Goal: Information Seeking & Learning: Learn about a topic

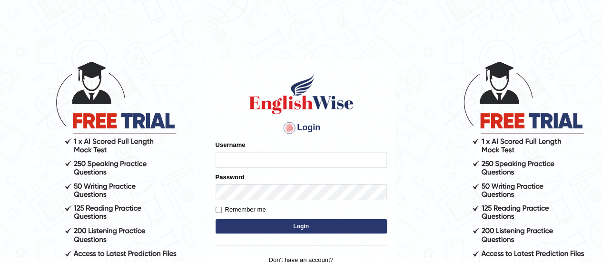
type input "lalita_parramatta"
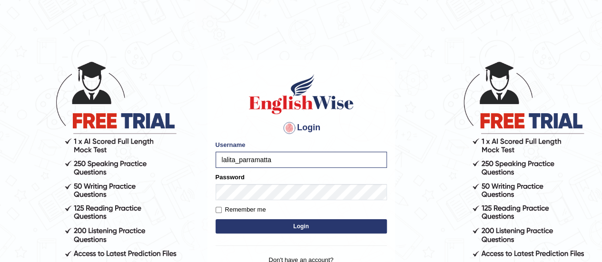
click at [300, 226] on button "Login" at bounding box center [301, 227] width 171 height 14
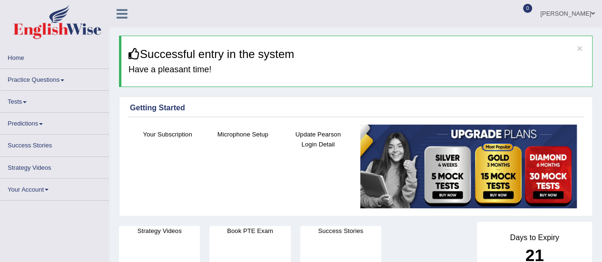
click at [56, 79] on link "Practice Questions" at bounding box center [54, 78] width 109 height 19
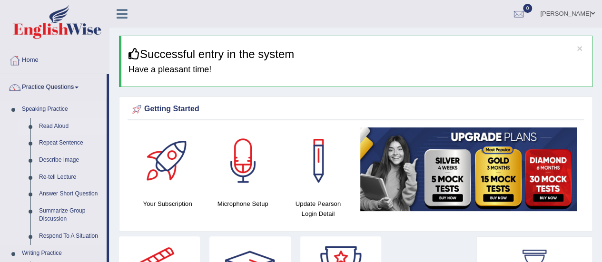
click at [55, 125] on link "Read Aloud" at bounding box center [71, 126] width 72 height 17
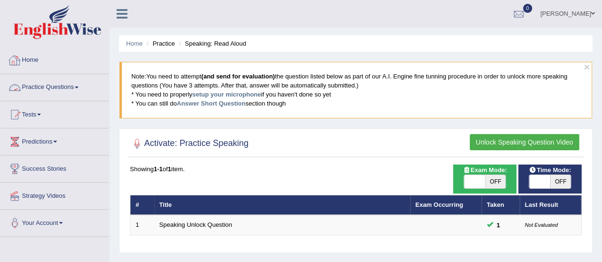
click at [48, 87] on link "Practice Questions" at bounding box center [54, 86] width 109 height 24
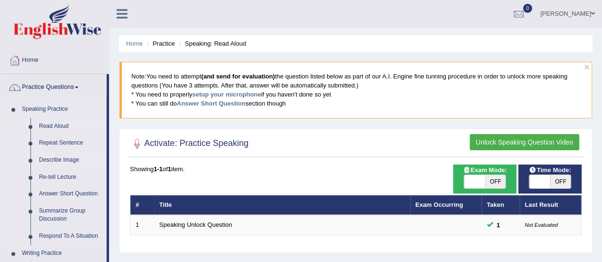
click at [49, 159] on link "Describe Image" at bounding box center [71, 160] width 72 height 17
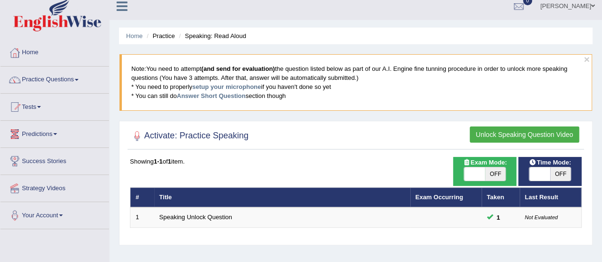
scroll to position [7, 0]
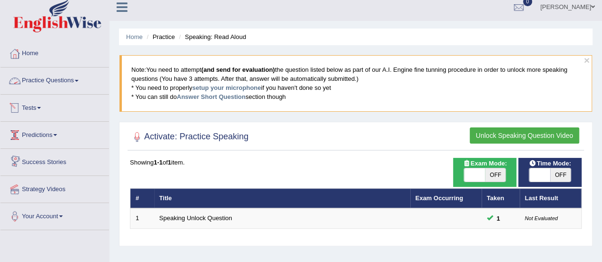
click at [58, 81] on link "Practice Questions" at bounding box center [54, 80] width 109 height 24
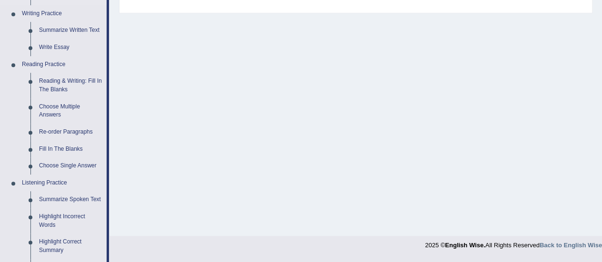
scroll to position [246, 0]
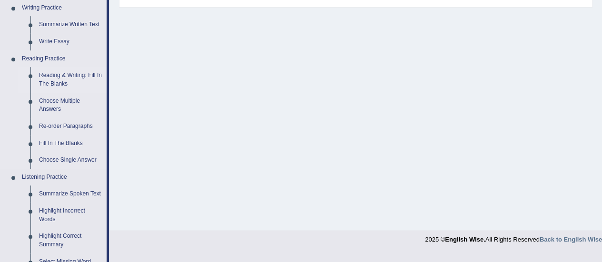
click at [63, 73] on link "Reading & Writing: Fill In The Blanks" at bounding box center [71, 79] width 72 height 25
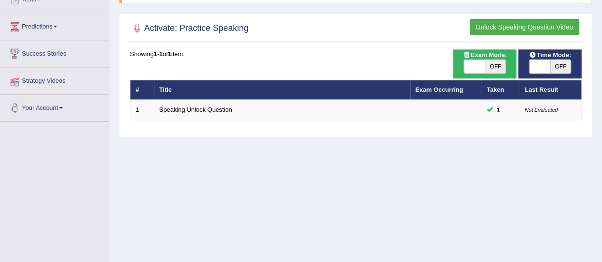
scroll to position [135, 0]
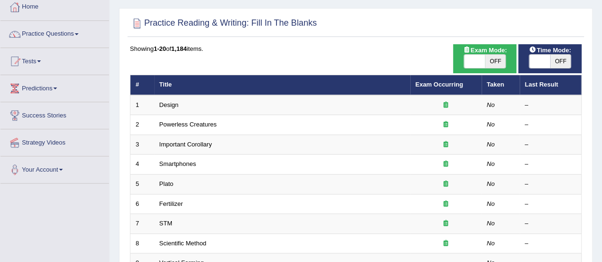
scroll to position [61, 0]
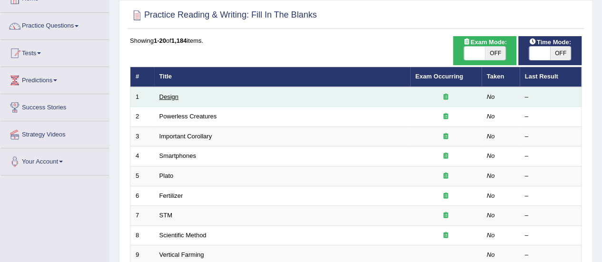
click at [169, 99] on link "Design" at bounding box center [169, 96] width 19 height 7
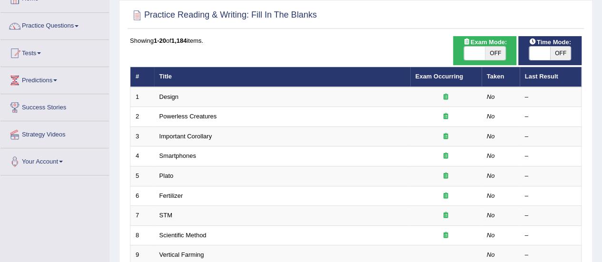
click at [559, 54] on span "OFF" at bounding box center [561, 53] width 21 height 13
checkbox input "true"
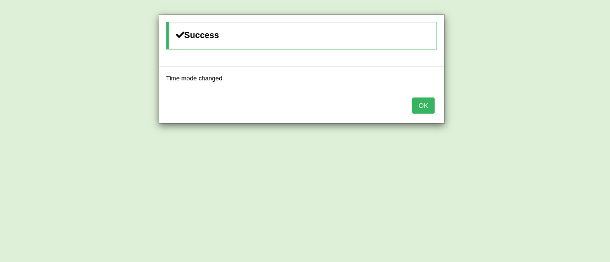
click at [423, 107] on button "OK" at bounding box center [423, 106] width 22 height 16
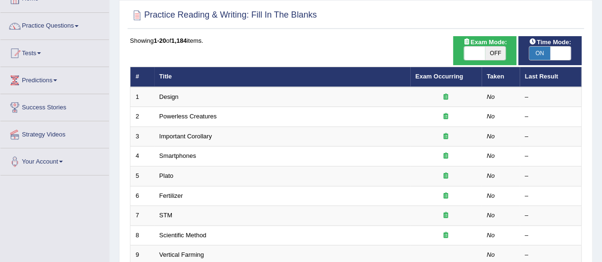
click at [496, 51] on span "OFF" at bounding box center [495, 53] width 21 height 13
checkbox input "true"
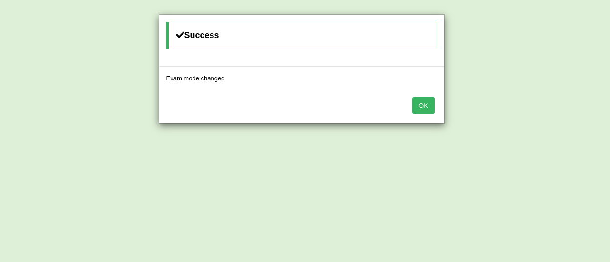
click at [427, 102] on button "OK" at bounding box center [423, 106] width 22 height 16
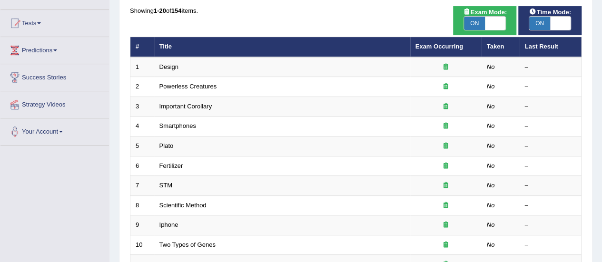
scroll to position [92, 0]
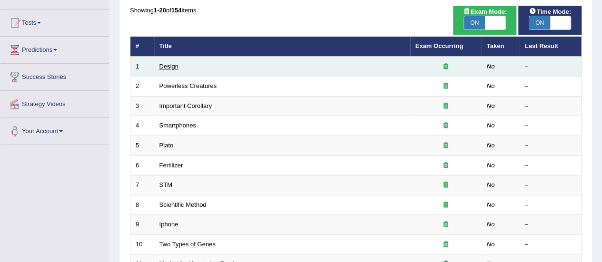
click at [165, 64] on link "Design" at bounding box center [169, 66] width 19 height 7
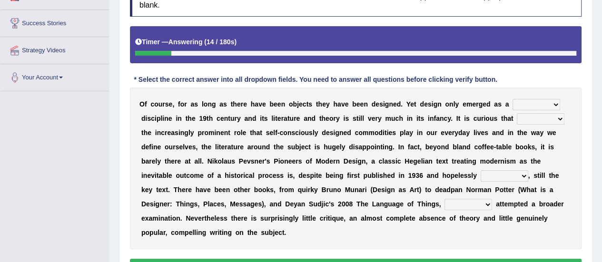
scroll to position [142, 0]
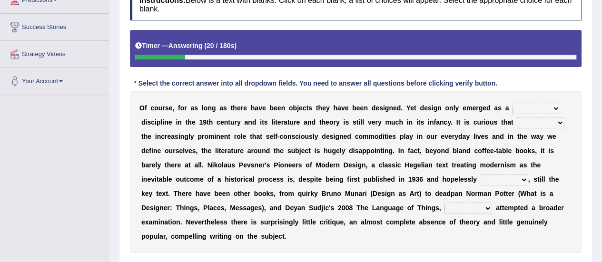
click at [556, 106] on select "bilateral ubiquitous foremost dedicated" at bounding box center [537, 108] width 48 height 11
select select "ubiquitous"
click at [513, 103] on select "bilateral ubiquitous foremost dedicated" at bounding box center [537, 108] width 48 height 11
click at [560, 119] on select "since despite within through" at bounding box center [541, 122] width 48 height 11
select select "within"
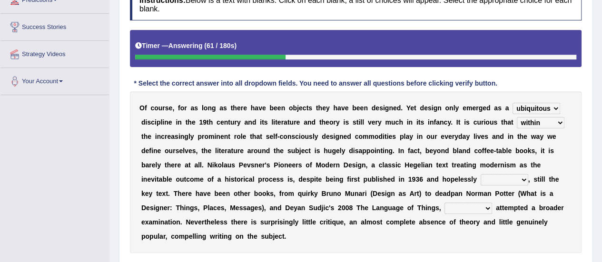
click at [517, 117] on select "since despite within through" at bounding box center [541, 122] width 48 height 11
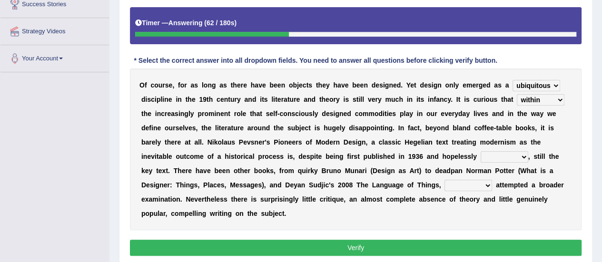
scroll to position [165, 0]
click at [525, 155] on select "dates dating date dated" at bounding box center [505, 156] width 48 height 11
select select "dated"
click at [481, 151] on select "dates dating date dated" at bounding box center [505, 156] width 48 height 11
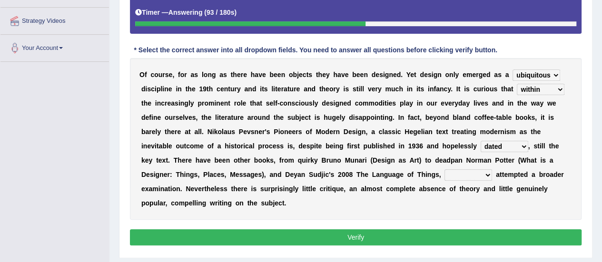
scroll to position [198, 0]
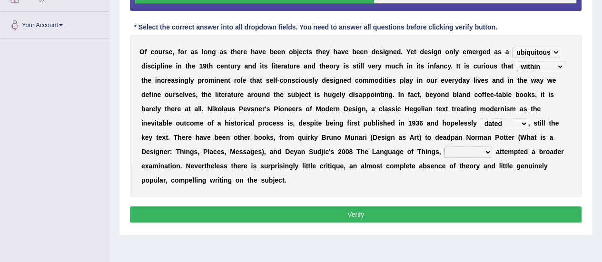
click at [488, 151] on select "which then however as" at bounding box center [469, 152] width 48 height 11
select select "then"
click at [445, 147] on select "which then however as" at bounding box center [469, 152] width 48 height 11
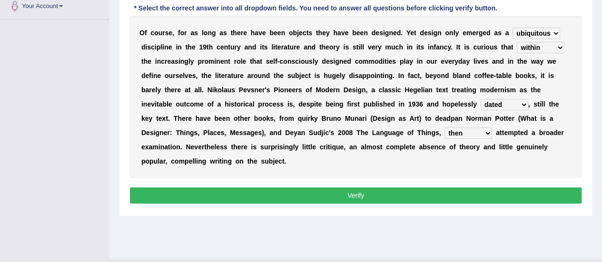
click at [404, 195] on button "Verify" at bounding box center [356, 196] width 452 height 16
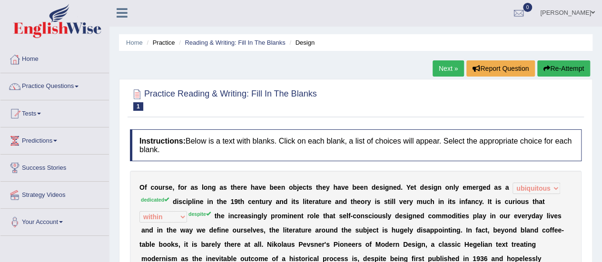
scroll to position [0, 0]
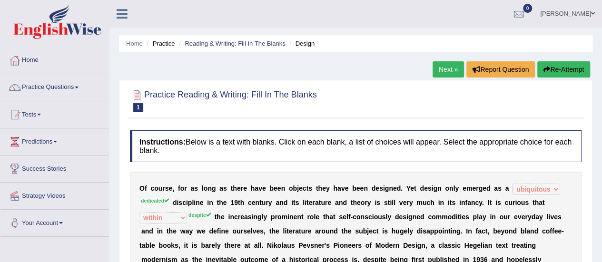
click at [451, 68] on link "Next »" at bounding box center [448, 69] width 31 height 16
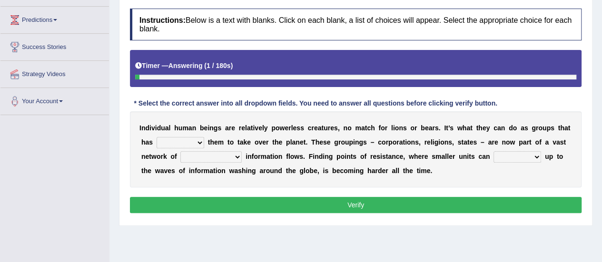
scroll to position [123, 0]
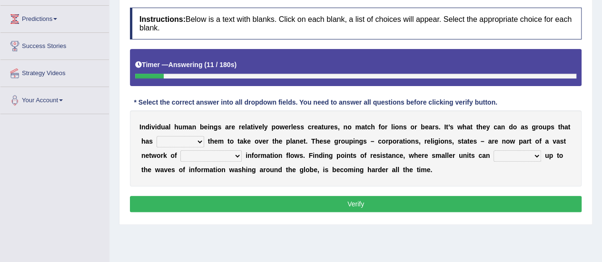
click at [201, 139] on select "enabled contended embodied conjured" at bounding box center [181, 141] width 48 height 11
select select "enabled"
click at [157, 136] on select "enabled contended embodied conjured" at bounding box center [181, 141] width 48 height 11
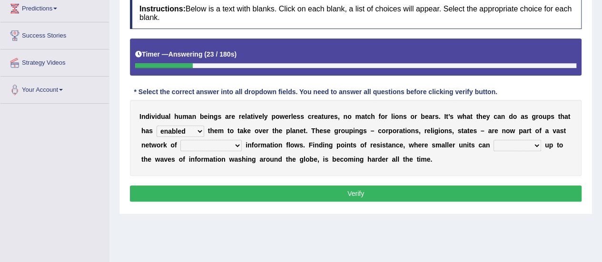
click at [237, 146] on select "interconnected overlapping fastened exploited" at bounding box center [210, 145] width 61 height 11
select select "interconnected"
click at [180, 140] on select "interconnected overlapping fastened exploited" at bounding box center [210, 145] width 61 height 11
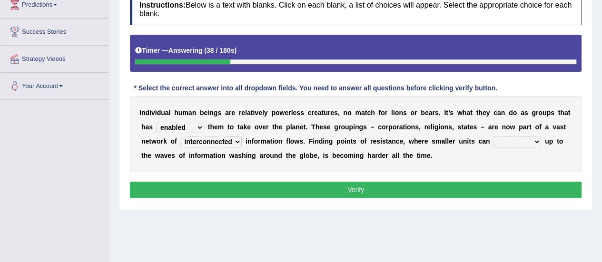
scroll to position [145, 0]
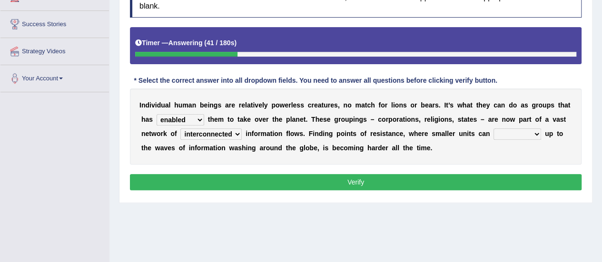
click at [537, 131] on select "stand raise hail pump" at bounding box center [518, 134] width 48 height 11
select select "raise"
click at [494, 129] on select "stand raise hail pump" at bounding box center [518, 134] width 48 height 11
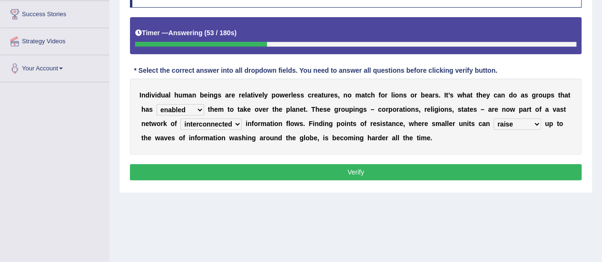
scroll to position [155, 0]
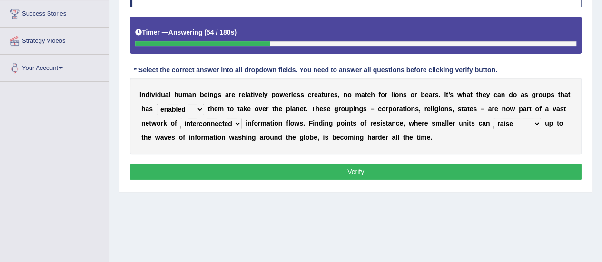
click at [537, 120] on select "stand raise hail pump" at bounding box center [518, 123] width 48 height 11
click at [371, 171] on button "Verify" at bounding box center [356, 172] width 452 height 16
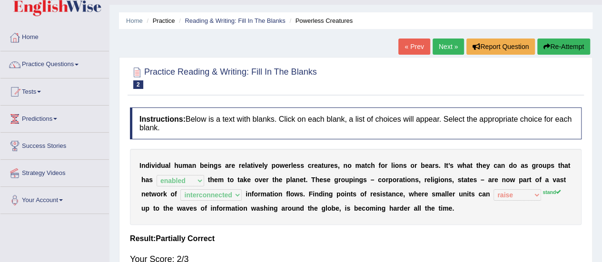
scroll to position [19, 0]
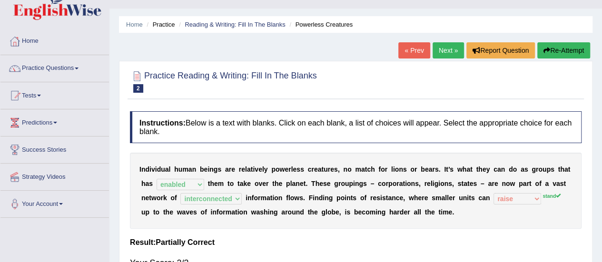
click at [443, 50] on link "Next »" at bounding box center [448, 50] width 31 height 16
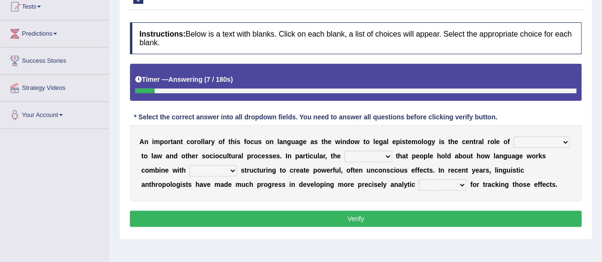
scroll to position [109, 0]
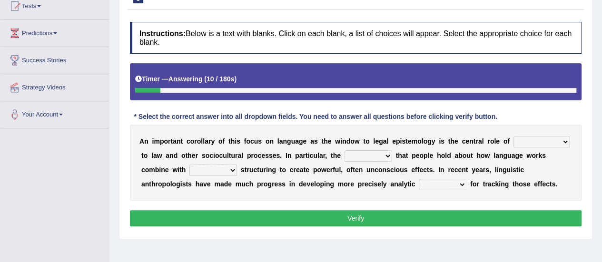
click at [562, 140] on select "discourse epoch dialect acquaintance" at bounding box center [542, 141] width 56 height 11
select select "epoch"
click at [514, 136] on select "discourse epoch dialect acquaintance" at bounding box center [542, 141] width 56 height 11
click at [388, 156] on select "deviation besmirch consent ideas" at bounding box center [369, 155] width 48 height 11
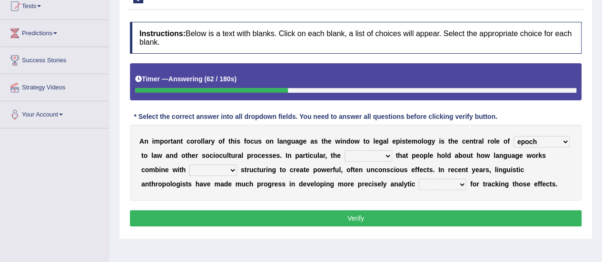
click at [233, 169] on select "mandatory linguistic legitimate customary" at bounding box center [214, 170] width 48 height 11
select select "linguistic"
click at [190, 165] on select "mandatory linguistic legitimate customary" at bounding box center [214, 170] width 48 height 11
click at [462, 183] on select "tools appetite albums stroke" at bounding box center [443, 184] width 48 height 11
select select "tools"
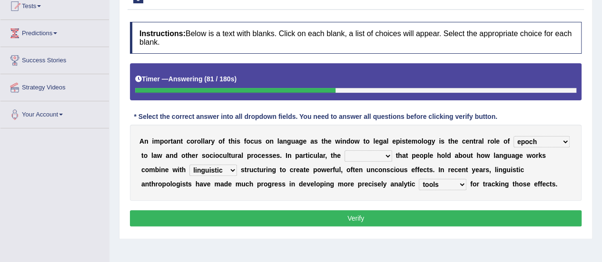
click at [419, 179] on select "tools appetite albums stroke" at bounding box center [443, 184] width 48 height 11
click at [384, 156] on select "deviation besmirch consent ideas" at bounding box center [369, 155] width 48 height 11
select select "ideas"
click at [345, 150] on select "deviation besmirch consent ideas" at bounding box center [369, 155] width 48 height 11
click at [361, 215] on button "Verify" at bounding box center [356, 218] width 452 height 16
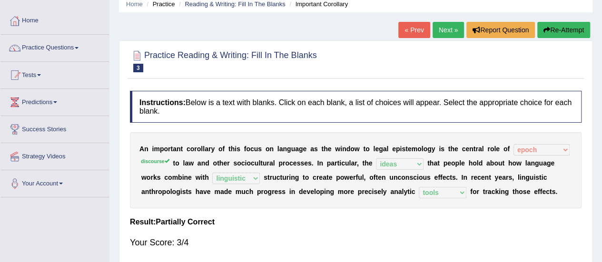
scroll to position [35, 0]
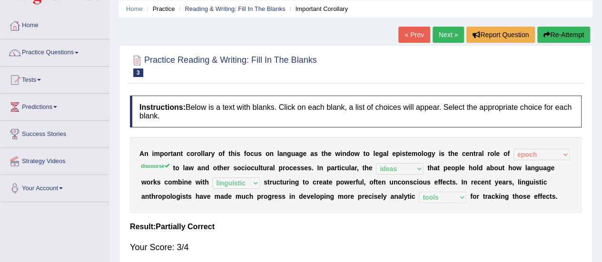
click at [442, 33] on link "Next »" at bounding box center [448, 35] width 31 height 16
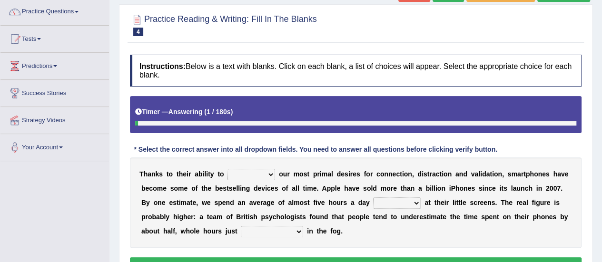
scroll to position [96, 0]
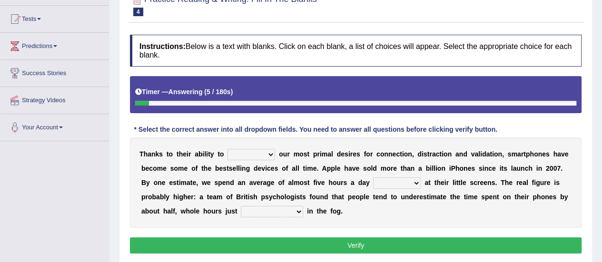
click at [270, 153] on select "hijack describe sharpen conserve" at bounding box center [252, 154] width 48 height 11
select select "hijack"
click at [228, 149] on select "hijack describe sharpen conserve" at bounding box center [252, 154] width 48 height 11
click at [268, 153] on select "hijack describe sharpen conserve" at bounding box center [252, 154] width 48 height 11
click at [333, 171] on div "T h a n k s t o t h e i r a b i l i t y t o hijack describe sharpen conserve o …" at bounding box center [356, 183] width 452 height 90
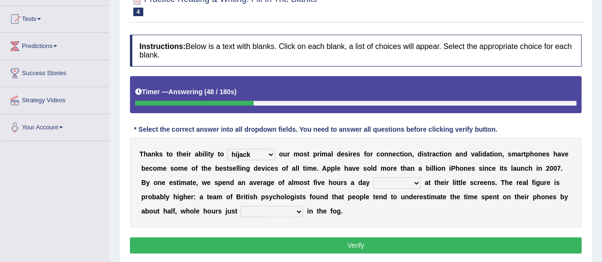
click at [418, 182] on select "watching waggling snoring staring" at bounding box center [397, 183] width 48 height 11
select select "watching"
click at [373, 178] on select "watching waggling snoring staring" at bounding box center [397, 183] width 48 height 11
click at [298, 210] on select "has evaporated evaporating evaporate evaporates" at bounding box center [272, 211] width 62 height 11
select select "evaporating"
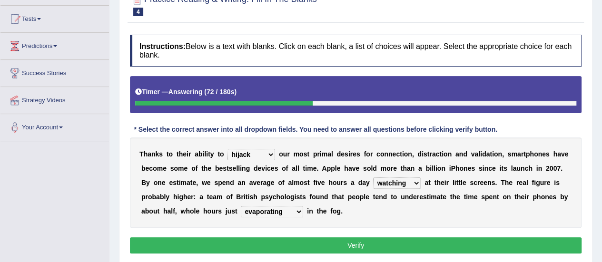
click at [241, 206] on select "has evaporated evaporating evaporate evaporates" at bounding box center [272, 211] width 62 height 11
click at [271, 151] on select "hijack describe sharpen conserve" at bounding box center [252, 154] width 48 height 11
click at [358, 247] on button "Verify" at bounding box center [356, 246] width 452 height 16
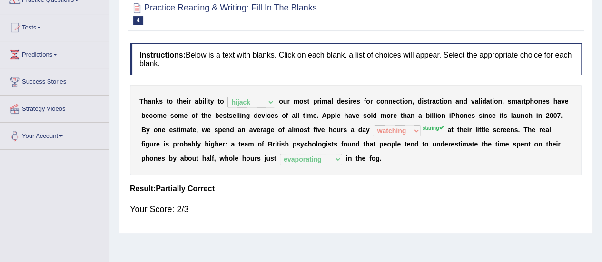
scroll to position [50, 0]
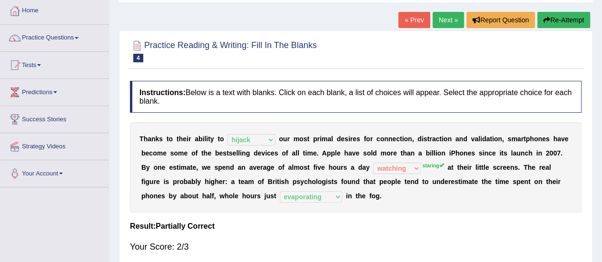
click at [445, 18] on link "Next »" at bounding box center [448, 20] width 31 height 16
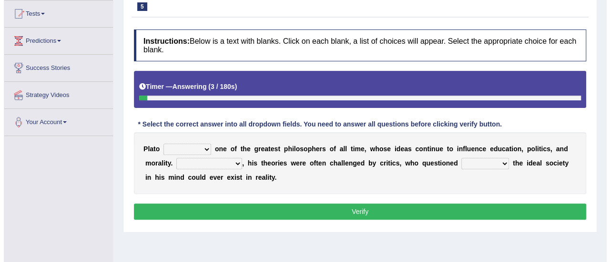
scroll to position [101, 0]
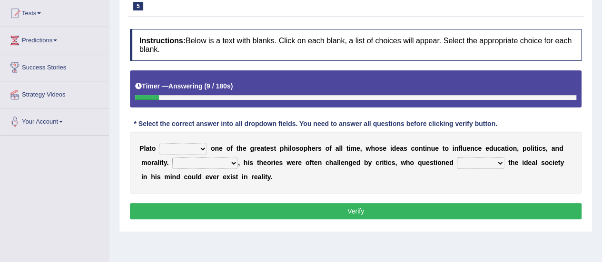
click at [201, 147] on select "keeps comes claims remains" at bounding box center [184, 148] width 48 height 11
click at [337, 152] on div "P l a t o keeps comes claims remains o n e o f t h e g r e a t e s t p h i l o …" at bounding box center [356, 163] width 452 height 62
click at [204, 147] on select "keeps comes claims remains" at bounding box center [184, 148] width 48 height 11
select select "remains"
click at [160, 143] on select "keeps comes claims remains" at bounding box center [184, 148] width 48 height 11
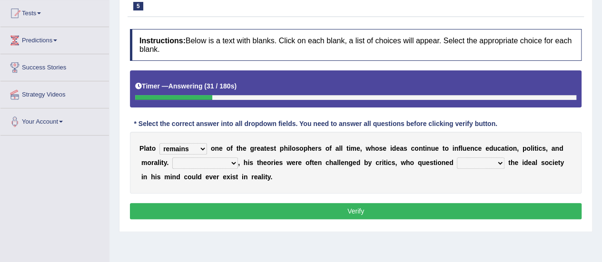
click at [235, 161] on select "Notwithstanding So However Whatever" at bounding box center [205, 163] width 66 height 11
click at [500, 162] on select "which what that whether" at bounding box center [481, 163] width 48 height 11
select select "whether"
click at [457, 158] on select "which what that whether" at bounding box center [481, 163] width 48 height 11
click at [233, 161] on select "Notwithstanding So However Whatever" at bounding box center [205, 163] width 66 height 11
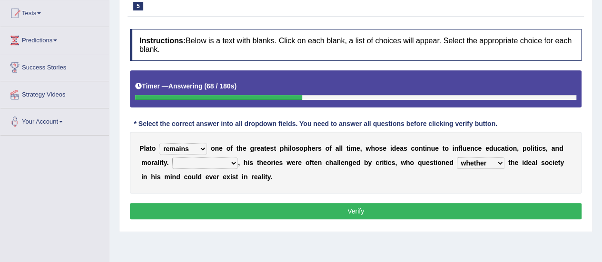
select select "However"
click at [172, 158] on select "Notwithstanding So However Whatever" at bounding box center [205, 163] width 66 height 11
click at [304, 208] on button "Verify" at bounding box center [356, 211] width 452 height 16
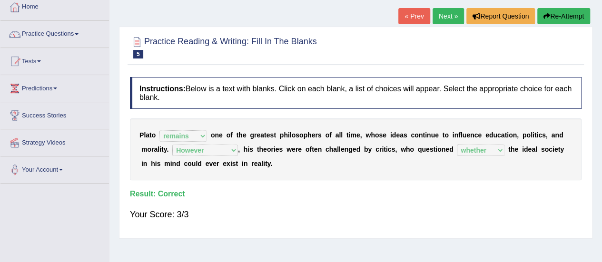
scroll to position [54, 0]
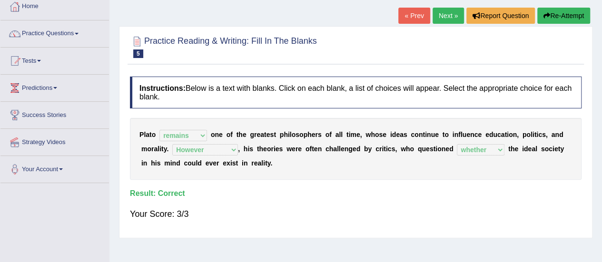
click at [447, 16] on link "Next »" at bounding box center [448, 16] width 31 height 16
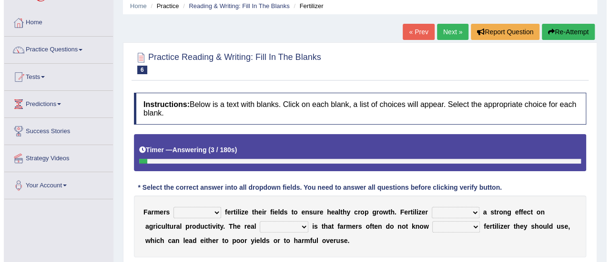
scroll to position [67, 0]
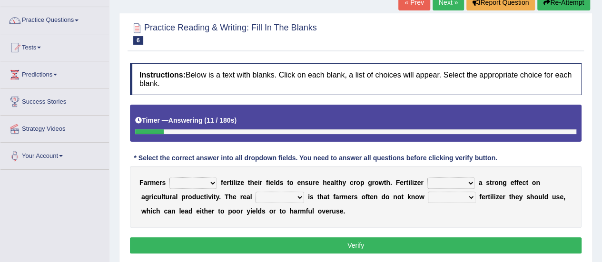
click at [212, 181] on select "must should need can" at bounding box center [194, 183] width 48 height 11
select select "should"
click at [170, 178] on select "must should need can" at bounding box center [194, 183] width 48 height 11
click at [470, 181] on select "has had have having" at bounding box center [452, 183] width 48 height 11
select select "has"
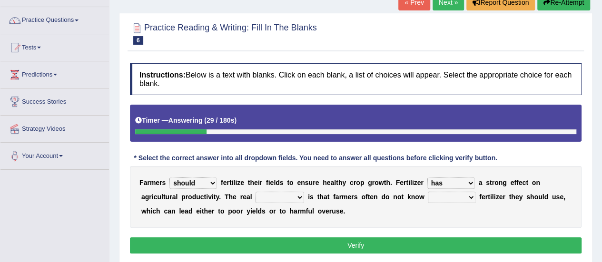
click at [428, 178] on select "has had have having" at bounding box center [452, 183] width 48 height 11
click at [298, 196] on select "problem question conclusion answer" at bounding box center [280, 197] width 49 height 11
click at [437, 210] on div "F a r m e r s must should need can f e r t i l i z e t h e i r f i e l d s t o …" at bounding box center [356, 197] width 452 height 62
click at [471, 196] on select "how much how many however so much" at bounding box center [452, 197] width 48 height 11
select select "how much"
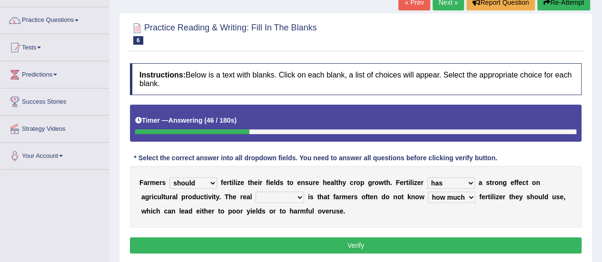
click at [428, 192] on select "how much how many however so much" at bounding box center [452, 197] width 48 height 11
click at [301, 197] on select "problem question conclusion answer" at bounding box center [280, 197] width 49 height 11
select select "problem"
click at [256, 192] on select "problem question conclusion answer" at bounding box center [280, 197] width 49 height 11
click at [339, 242] on button "Verify" at bounding box center [356, 246] width 452 height 16
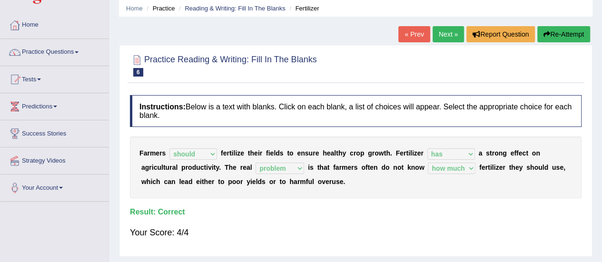
scroll to position [44, 0]
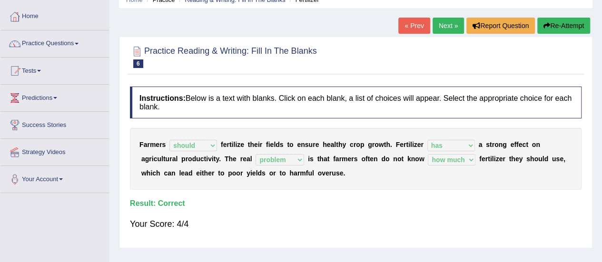
click at [445, 22] on link "Next »" at bounding box center [448, 26] width 31 height 16
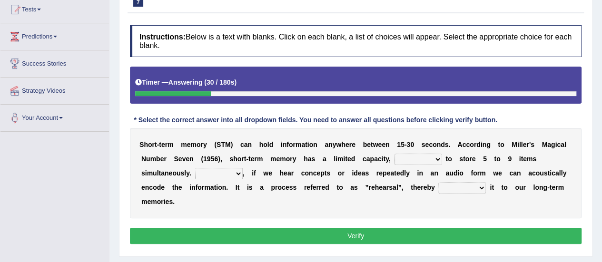
scroll to position [106, 0]
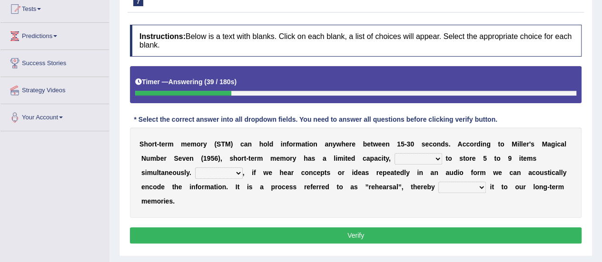
click at [436, 160] on select "being able is able be able unable" at bounding box center [419, 158] width 48 height 11
select select "unable"
click at [395, 153] on select "being able is able be able unable" at bounding box center [419, 158] width 48 height 11
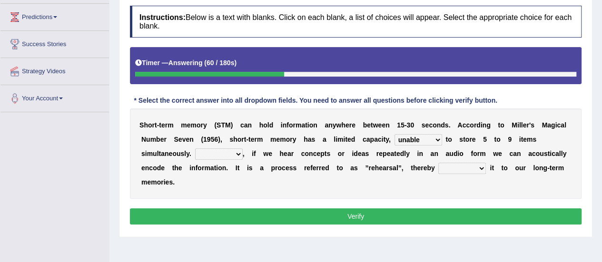
scroll to position [129, 0]
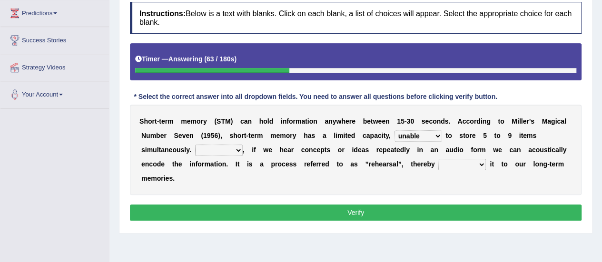
click at [439, 134] on select "being able is able be able unable" at bounding box center [419, 135] width 48 height 11
click at [395, 130] on select "being able is able be able unable" at bounding box center [419, 135] width 48 height 11
click at [235, 150] on select "However So Moreover Therefore" at bounding box center [219, 150] width 48 height 11
select select "However"
click at [195, 145] on select "However So Moreover Therefore" at bounding box center [219, 150] width 48 height 11
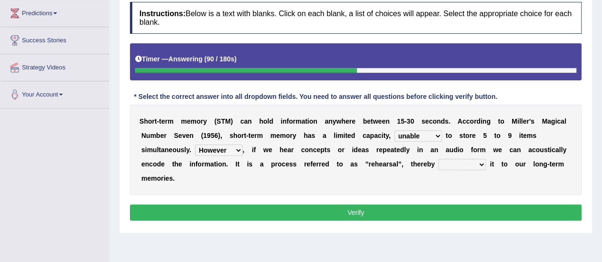
scroll to position [135, 0]
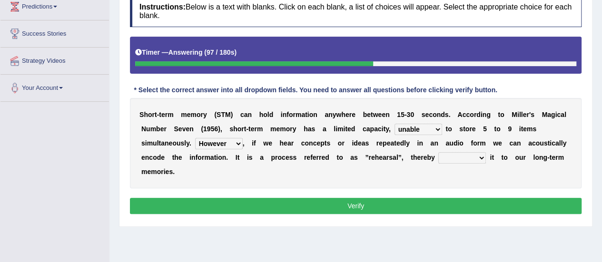
click at [481, 154] on select "commit commits commiting commited" at bounding box center [463, 157] width 48 height 11
select select "commit"
click at [439, 152] on select "commit commits commiting commited" at bounding box center [463, 157] width 48 height 11
click at [425, 198] on button "Verify" at bounding box center [356, 206] width 452 height 16
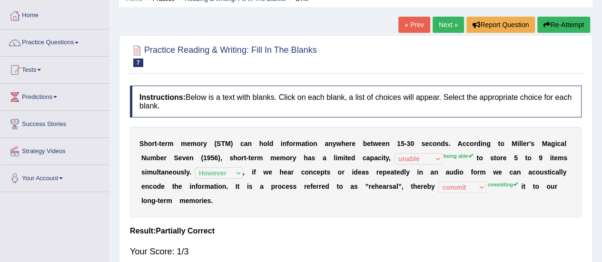
scroll to position [8, 0]
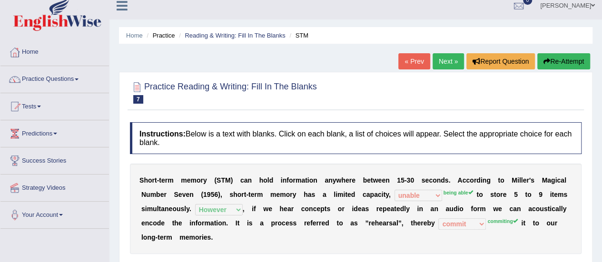
click at [450, 58] on link "Next »" at bounding box center [448, 61] width 31 height 16
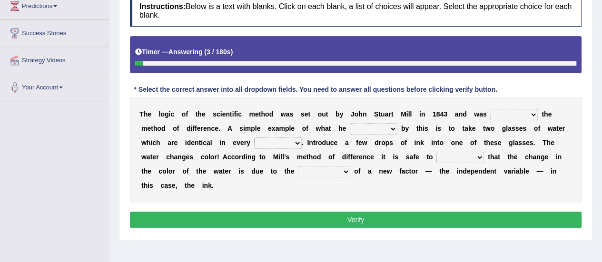
scroll to position [137, 0]
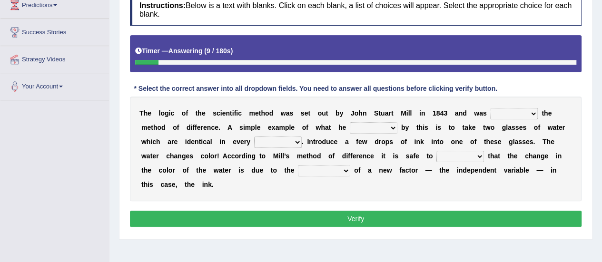
click at [533, 112] on select "pointed claimed demanded named" at bounding box center [515, 113] width 48 height 11
select select "named"
click at [491, 108] on select "pointed claimed demanded named" at bounding box center [515, 113] width 48 height 11
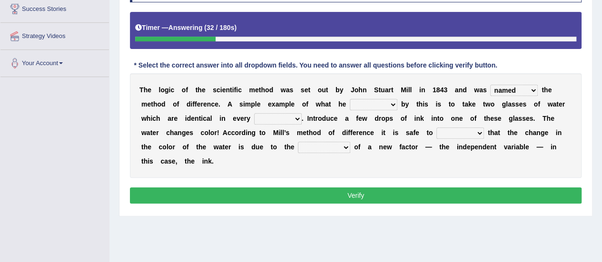
scroll to position [160, 0]
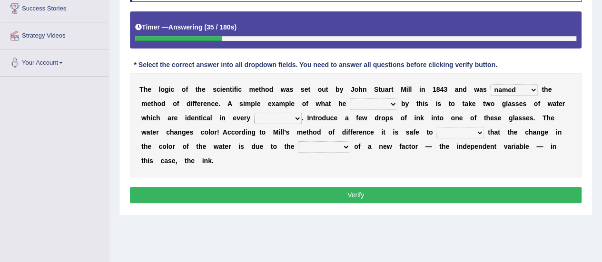
click at [394, 101] on select "capped charged found meant" at bounding box center [374, 104] width 48 height 11
click at [295, 114] on select "thought identity measure respect" at bounding box center [278, 118] width 48 height 11
click at [413, 120] on b at bounding box center [413, 118] width 4 height 8
click at [296, 117] on select "thought identity measure respect" at bounding box center [278, 118] width 48 height 11
click at [226, 145] on b "e" at bounding box center [227, 147] width 4 height 8
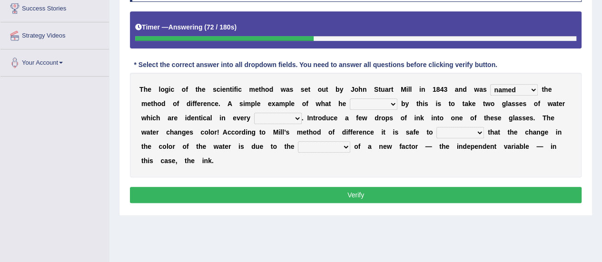
click at [479, 131] on select "assume discuss prefer acclaim" at bounding box center [461, 132] width 48 height 11
select select "assume"
click at [437, 127] on select "assume discuss prefer acclaim" at bounding box center [461, 132] width 48 height 11
click at [477, 132] on select "assume discuss prefer acclaim" at bounding box center [461, 132] width 48 height 11
click at [397, 161] on div "T h e l o g i c o f t h e s c i e n t i f i c m e t h o d w a s s e t o u t b y…" at bounding box center [356, 125] width 452 height 105
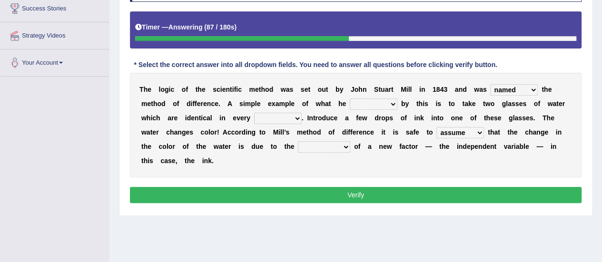
click at [347, 145] on select "introduction magnitude preparation purification" at bounding box center [324, 146] width 52 height 11
select select "purification"
click at [298, 141] on select "introduction magnitude preparation purification" at bounding box center [324, 146] width 52 height 11
click at [395, 101] on select "capped charged found meant" at bounding box center [374, 104] width 48 height 11
select select "found"
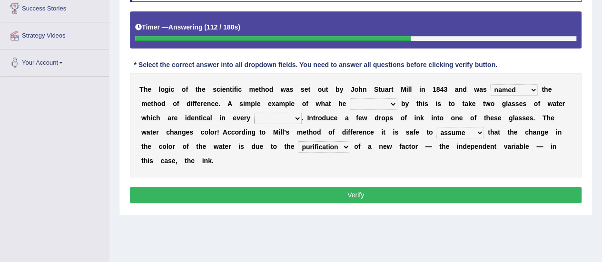
click at [350, 99] on select "capped charged found meant" at bounding box center [374, 104] width 48 height 11
click at [296, 118] on select "thought identity measure respect" at bounding box center [278, 118] width 48 height 11
select select "measure"
click at [254, 113] on select "thought identity measure respect" at bounding box center [278, 118] width 48 height 11
click at [317, 196] on button "Verify" at bounding box center [356, 195] width 452 height 16
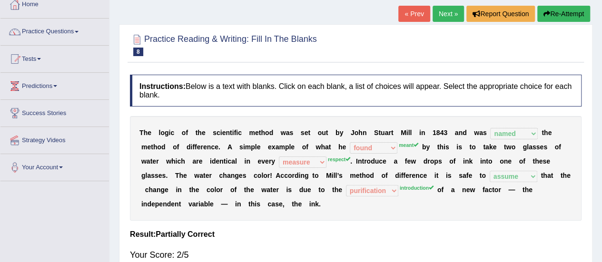
scroll to position [0, 0]
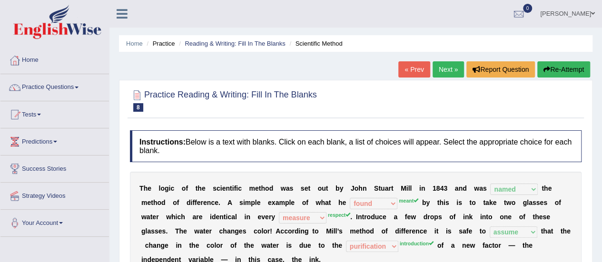
click at [563, 65] on button "Re-Attempt" at bounding box center [564, 69] width 53 height 16
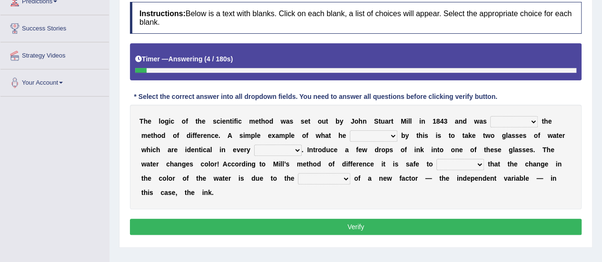
scroll to position [141, 0]
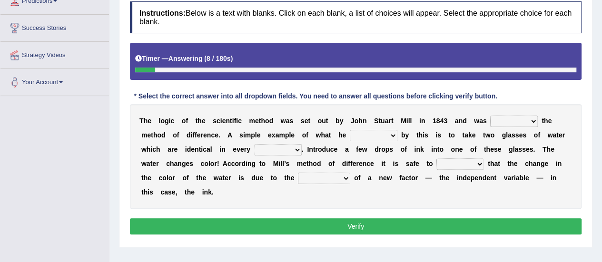
click at [533, 118] on select "pointed claimed demanded named" at bounding box center [515, 121] width 48 height 11
select select "named"
click at [491, 116] on select "pointed claimed demanded named" at bounding box center [515, 121] width 48 height 11
click at [394, 133] on select "capped charged found meant" at bounding box center [374, 135] width 48 height 11
select select "meant"
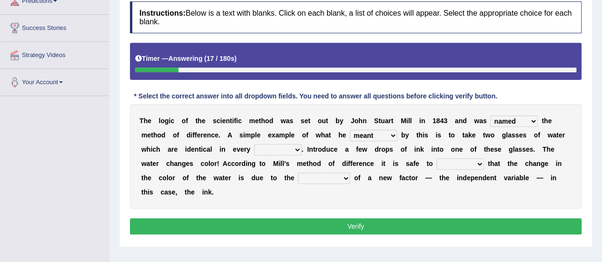
click at [350, 130] on select "capped charged found meant" at bounding box center [374, 135] width 48 height 11
click at [298, 147] on select "thought identity measure respect" at bounding box center [278, 149] width 48 height 11
select select "respect"
click at [254, 144] on select "thought identity measure respect" at bounding box center [278, 149] width 48 height 11
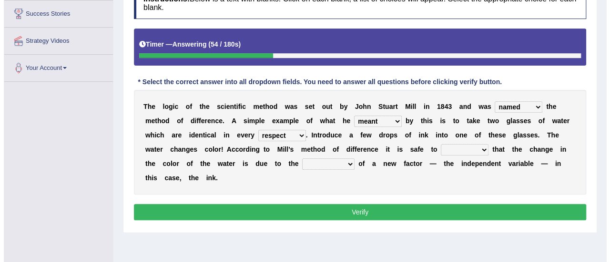
scroll to position [157, 0]
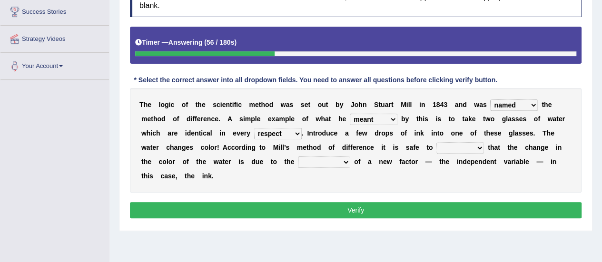
click at [479, 146] on select "assume discuss prefer acclaim" at bounding box center [461, 147] width 48 height 11
select select "assume"
click at [437, 142] on select "assume discuss prefer acclaim" at bounding box center [461, 147] width 48 height 11
click at [346, 160] on select "introduction magnitude preparation purification" at bounding box center [324, 162] width 52 height 11
select select "introduction"
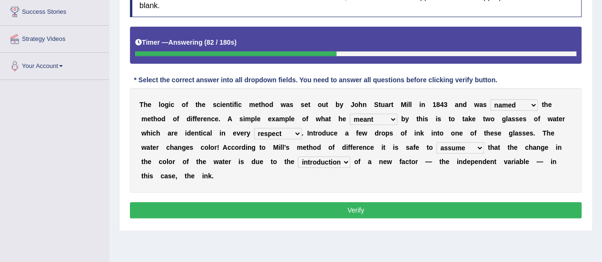
click at [298, 157] on select "introduction magnitude preparation purification" at bounding box center [324, 162] width 52 height 11
click at [343, 212] on button "Verify" at bounding box center [356, 210] width 452 height 16
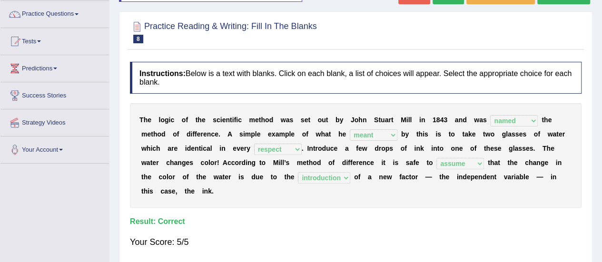
scroll to position [66, 0]
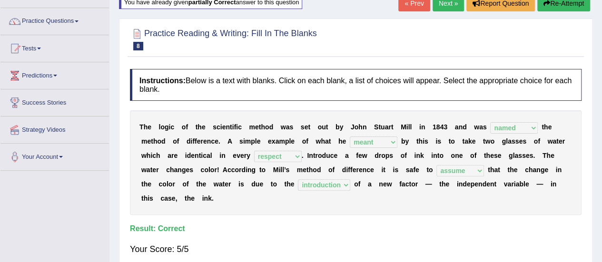
click at [448, 5] on link "Next »" at bounding box center [448, 3] width 31 height 16
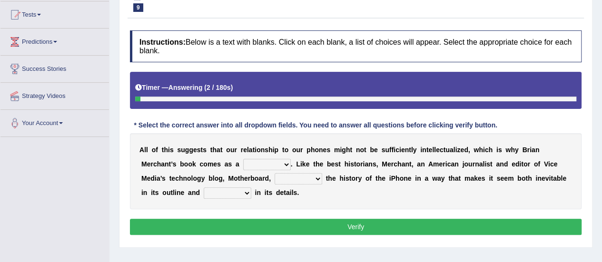
scroll to position [100, 0]
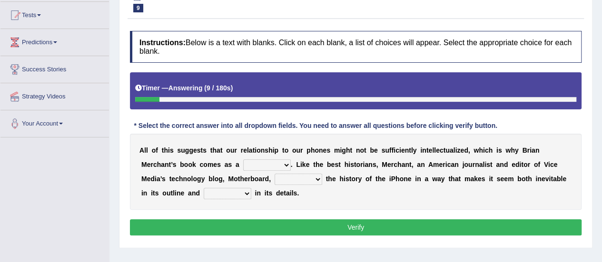
click at [284, 163] on select "privilege relief demotion flash" at bounding box center [267, 165] width 48 height 11
select select "privilege"
click at [243, 160] on select "privilege relief demotion flash" at bounding box center [267, 165] width 48 height 11
click at [318, 177] on select "enriches unpacks detours contorts" at bounding box center [299, 179] width 48 height 11
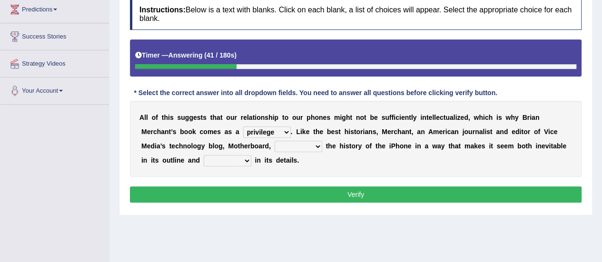
scroll to position [133, 0]
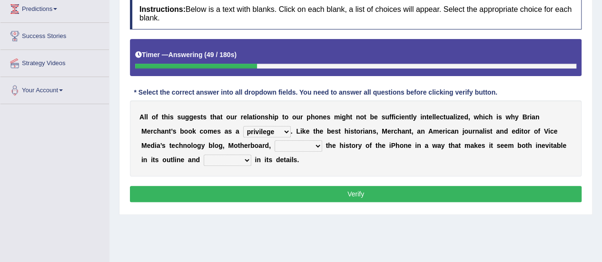
click at [319, 144] on select "enriches unpacks detours contorts" at bounding box center [299, 145] width 48 height 11
select select "enriches"
click at [275, 140] on select "enriches unpacks detours contorts" at bounding box center [299, 145] width 48 height 11
click at [246, 160] on select "surprises surprised surprising surprise" at bounding box center [228, 160] width 48 height 11
select select "surprise"
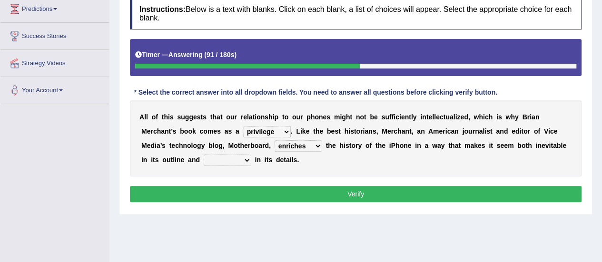
click at [204, 155] on select "surprises surprised surprising surprise" at bounding box center [228, 160] width 48 height 11
click at [337, 192] on button "Verify" at bounding box center [356, 194] width 452 height 16
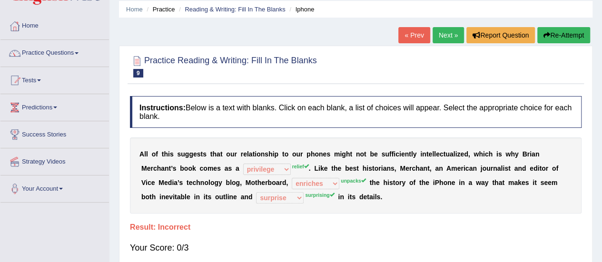
scroll to position [0, 0]
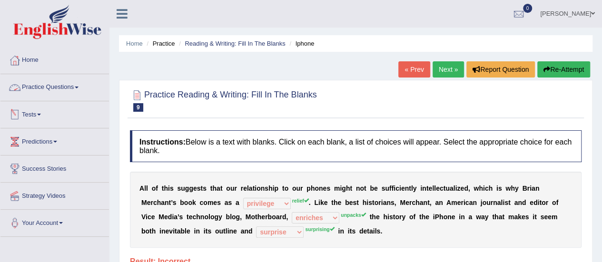
click at [59, 85] on link "Practice Questions" at bounding box center [54, 86] width 109 height 24
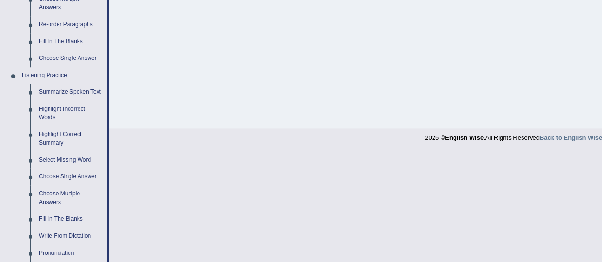
scroll to position [343, 0]
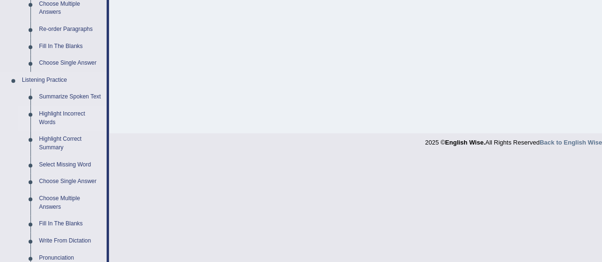
click at [45, 111] on link "Highlight Incorrect Words" at bounding box center [71, 118] width 72 height 25
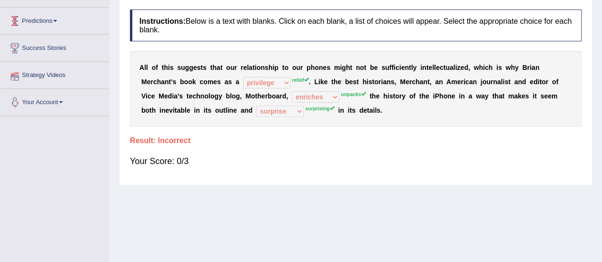
scroll to position [170, 0]
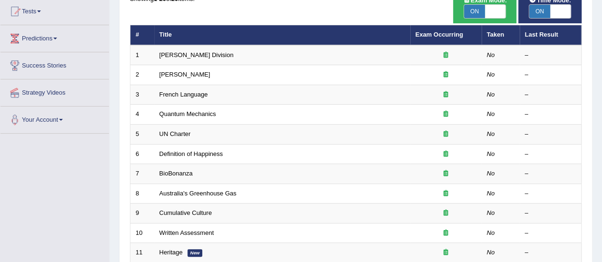
scroll to position [104, 0]
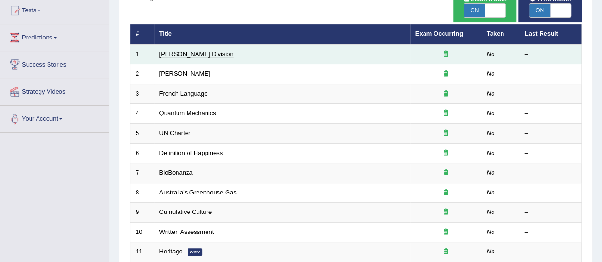
click at [173, 53] on link "[PERSON_NAME] Division" at bounding box center [197, 53] width 74 height 7
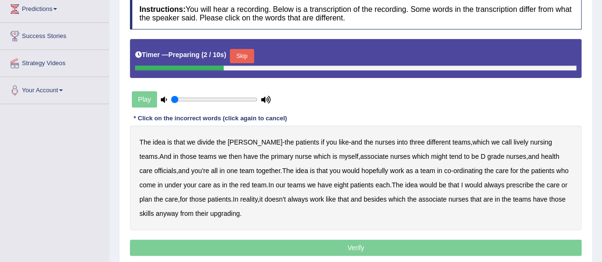
scroll to position [134, 0]
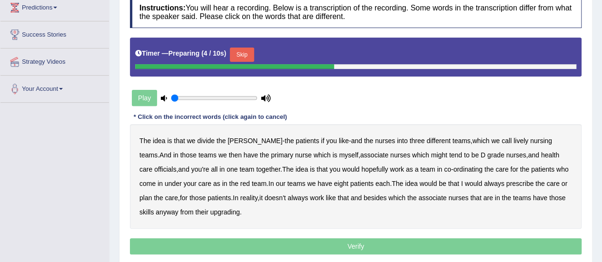
click at [246, 50] on button "Skip" at bounding box center [242, 55] width 24 height 14
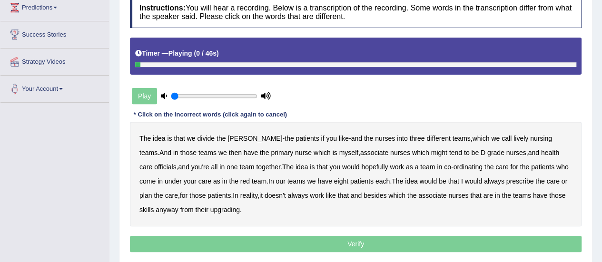
scroll to position [167, 0]
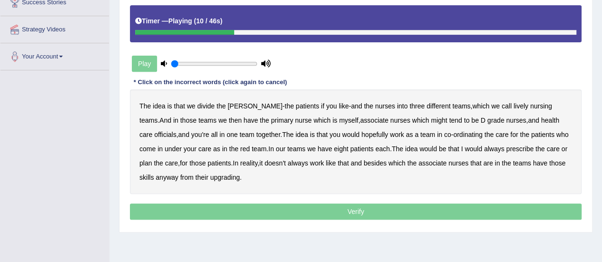
click at [514, 106] on b "lively" at bounding box center [521, 106] width 15 height 8
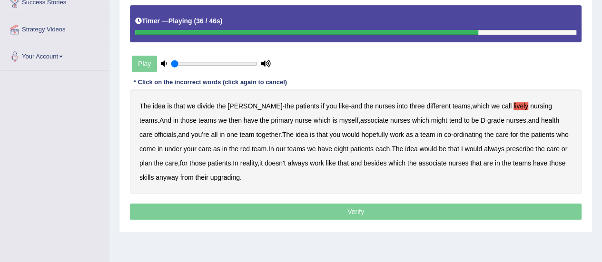
click at [484, 150] on b "always" at bounding box center [494, 149] width 20 height 8
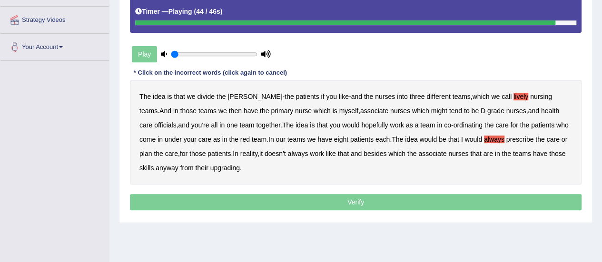
scroll to position [149, 0]
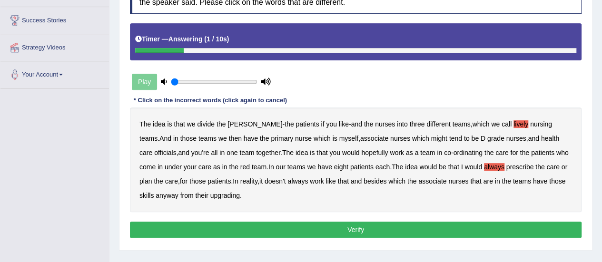
click at [340, 226] on button "Verify" at bounding box center [356, 230] width 452 height 16
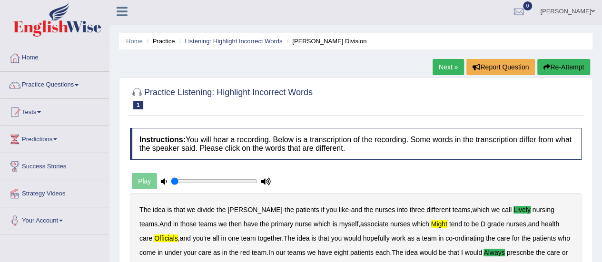
scroll to position [1, 0]
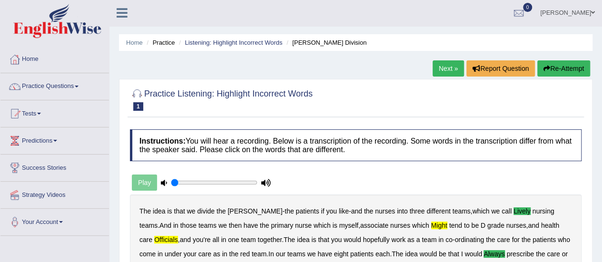
click at [571, 72] on button "Re-Attempt" at bounding box center [564, 68] width 53 height 16
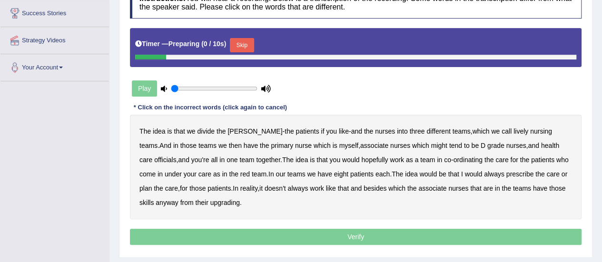
scroll to position [156, 0]
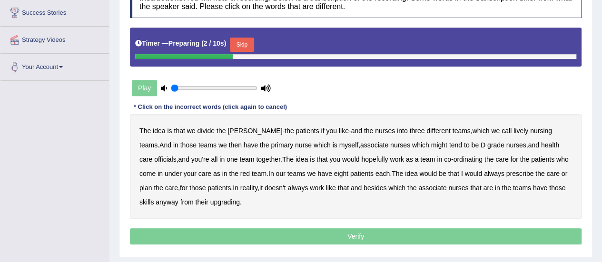
click at [245, 43] on button "Skip" at bounding box center [242, 45] width 24 height 14
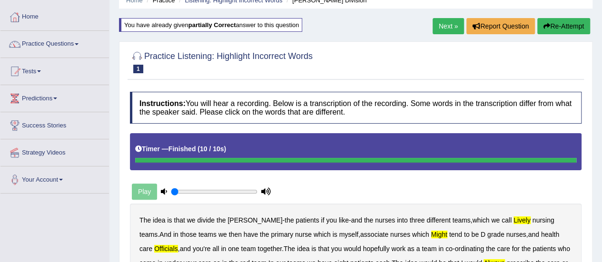
scroll to position [8, 0]
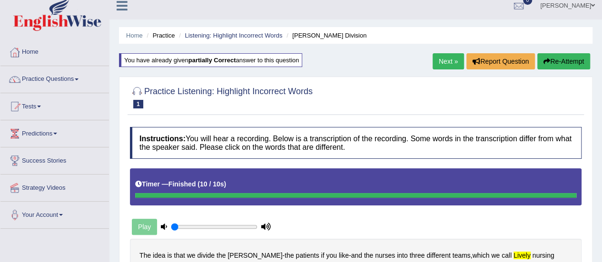
click at [451, 59] on link "Next »" at bounding box center [448, 61] width 31 height 16
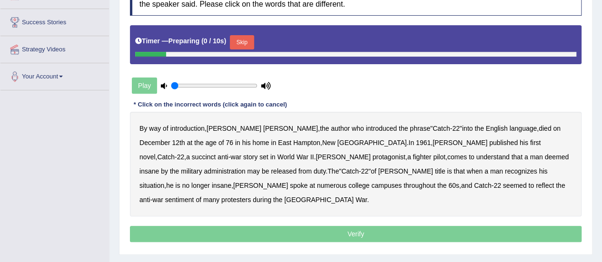
scroll to position [149, 0]
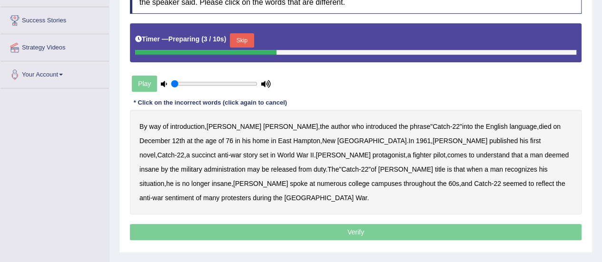
click at [247, 38] on button "Skip" at bounding box center [242, 40] width 24 height 14
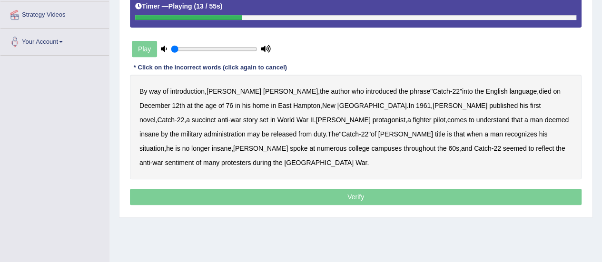
scroll to position [183, 0]
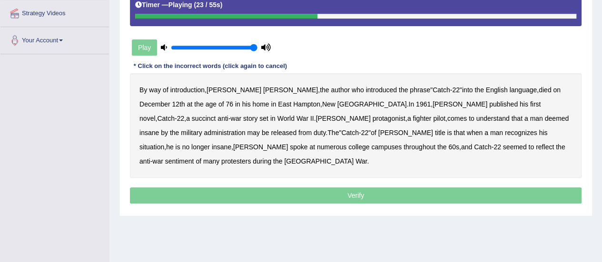
type input "1"
click at [254, 45] on input "range" at bounding box center [214, 48] width 87 height 8
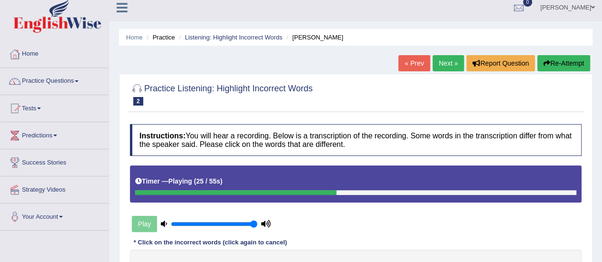
scroll to position [0, 0]
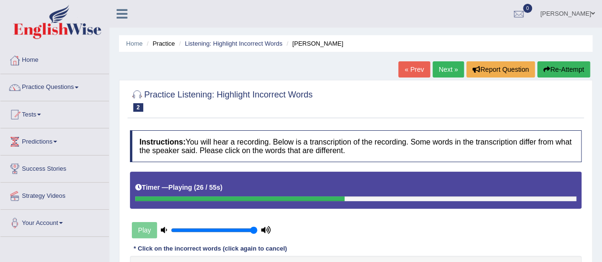
click at [411, 71] on link "« Prev" at bounding box center [414, 69] width 31 height 16
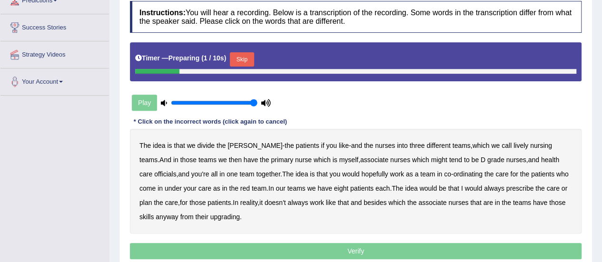
scroll to position [180, 0]
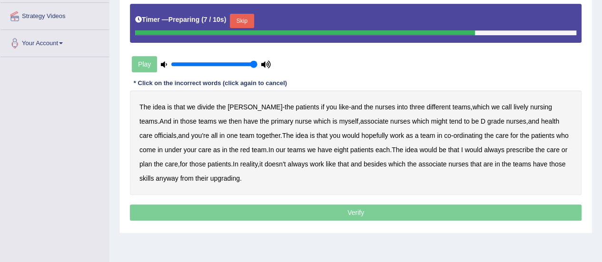
click at [243, 20] on button "Skip" at bounding box center [242, 21] width 24 height 14
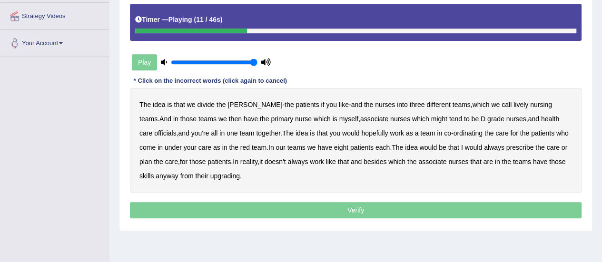
click at [514, 105] on b "lively" at bounding box center [521, 105] width 15 height 8
click at [340, 116] on b "myself" at bounding box center [349, 119] width 19 height 8
click at [176, 130] on b "officials" at bounding box center [165, 134] width 22 height 8
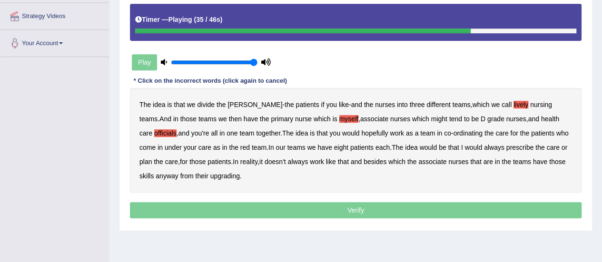
click at [484, 149] on b "always" at bounding box center [494, 148] width 20 height 8
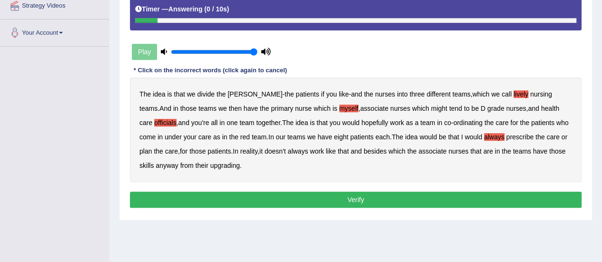
click at [210, 163] on b "upgrading" at bounding box center [225, 166] width 30 height 8
click at [275, 194] on button "Verify" at bounding box center [356, 200] width 452 height 16
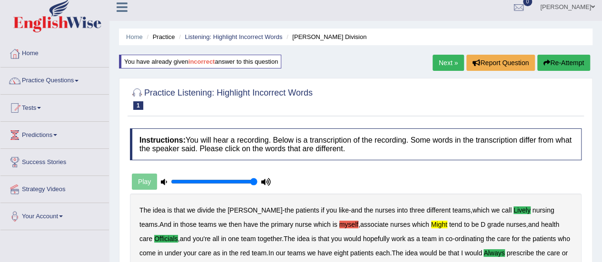
scroll to position [6, 0]
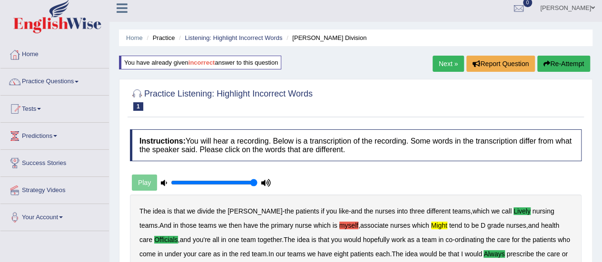
click at [560, 59] on button "Re-Attempt" at bounding box center [564, 64] width 53 height 16
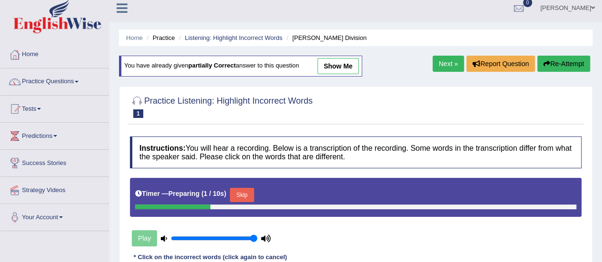
click at [448, 62] on link "Next »" at bounding box center [448, 64] width 31 height 16
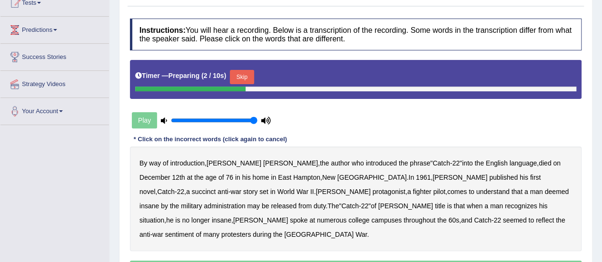
scroll to position [112, 0]
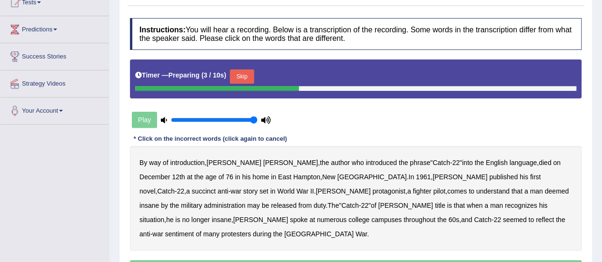
click at [247, 68] on div "Timer — Preparing ( 3 / 10s ) Skip" at bounding box center [355, 76] width 441 height 19
click at [245, 72] on button "Skip" at bounding box center [242, 77] width 24 height 14
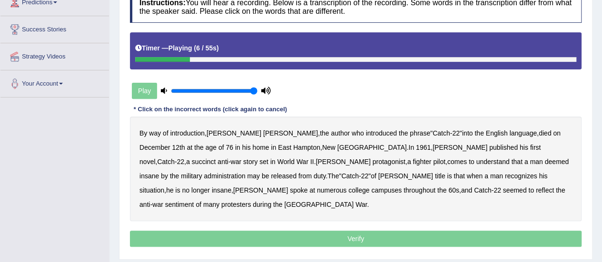
scroll to position [140, 0]
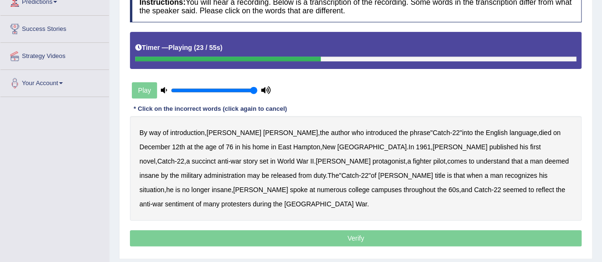
click at [216, 158] on b "succinct" at bounding box center [204, 162] width 24 height 8
click at [245, 172] on b "administration" at bounding box center [224, 176] width 41 height 8
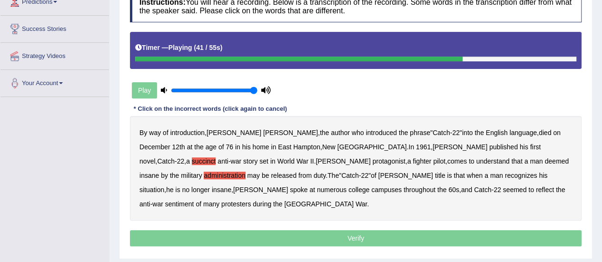
click at [164, 186] on b "situation" at bounding box center [152, 190] width 25 height 8
click at [536, 189] on b "reflect" at bounding box center [545, 190] width 18 height 8
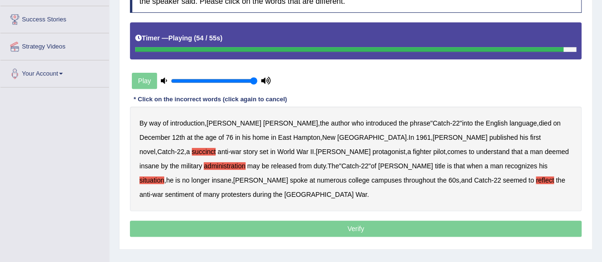
scroll to position [150, 0]
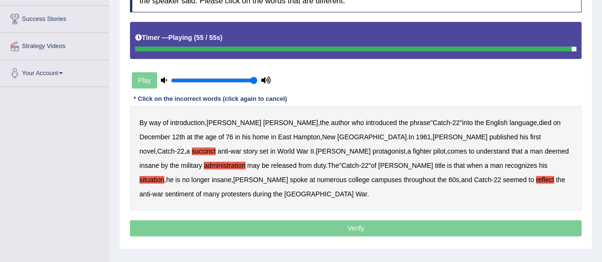
click at [378, 220] on p "Verify" at bounding box center [356, 228] width 452 height 16
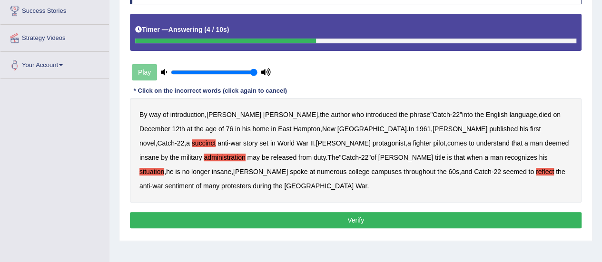
scroll to position [158, 0]
click at [353, 212] on button "Verify" at bounding box center [356, 220] width 452 height 16
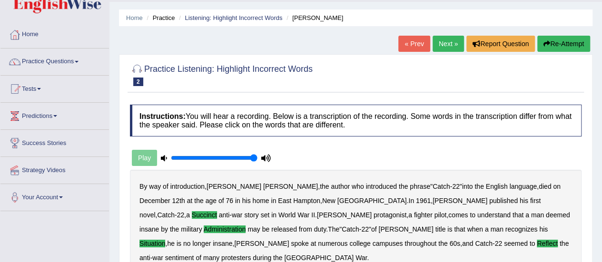
scroll to position [23, 0]
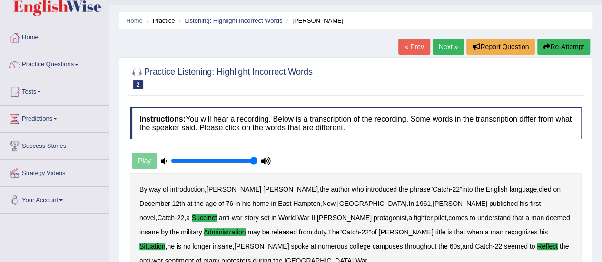
click at [445, 53] on link "Next »" at bounding box center [448, 47] width 31 height 16
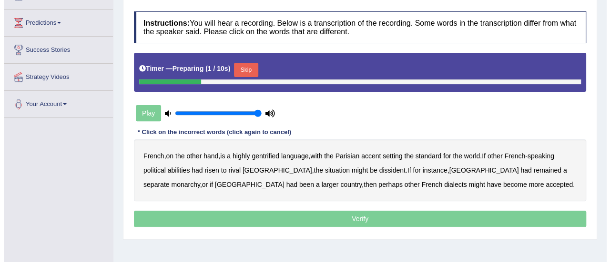
scroll to position [120, 0]
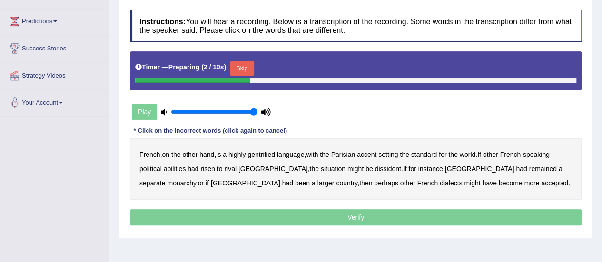
click at [243, 65] on button "Skip" at bounding box center [242, 68] width 24 height 14
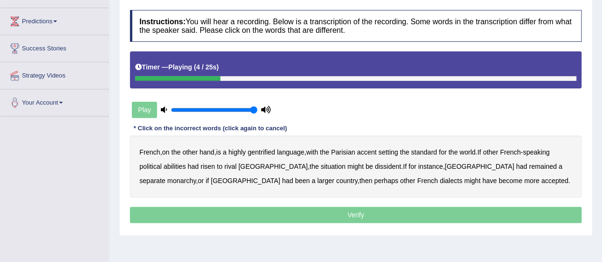
click at [268, 153] on b "gentrified" at bounding box center [262, 153] width 28 height 8
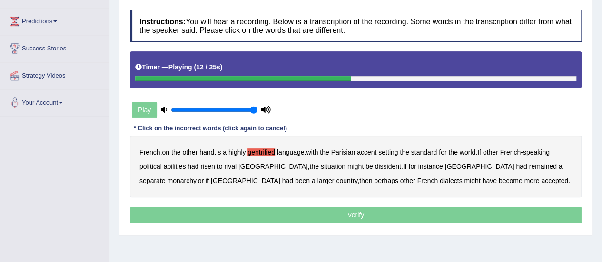
click at [169, 166] on b "abilities" at bounding box center [175, 167] width 22 height 8
click at [375, 163] on b "dissident" at bounding box center [388, 167] width 26 height 8
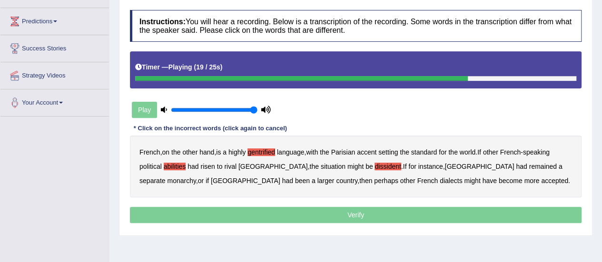
click at [196, 177] on b "monarchy" at bounding box center [181, 181] width 29 height 8
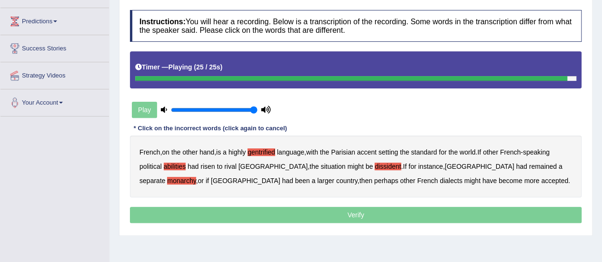
click at [361, 213] on p "Verify" at bounding box center [356, 215] width 452 height 16
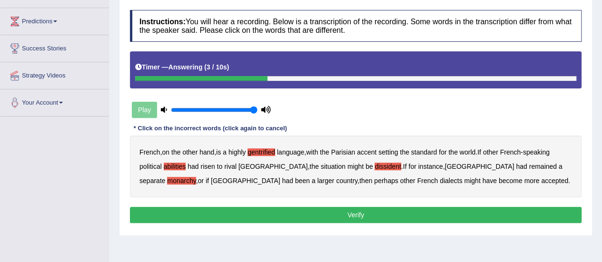
click at [337, 213] on button "Verify" at bounding box center [356, 215] width 452 height 16
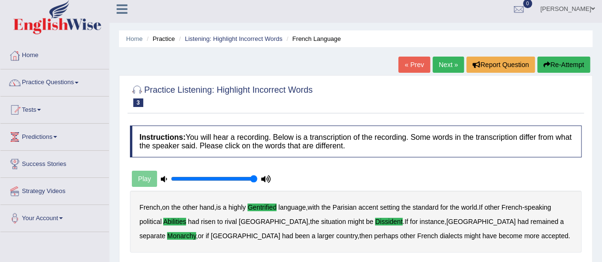
scroll to position [0, 0]
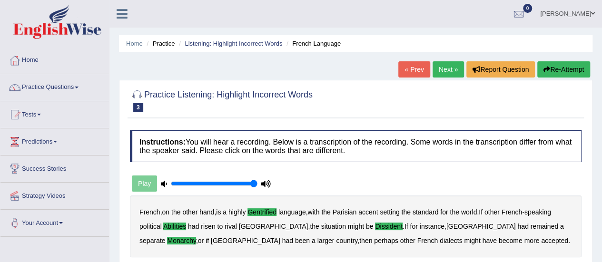
click at [441, 71] on link "Next »" at bounding box center [448, 69] width 31 height 16
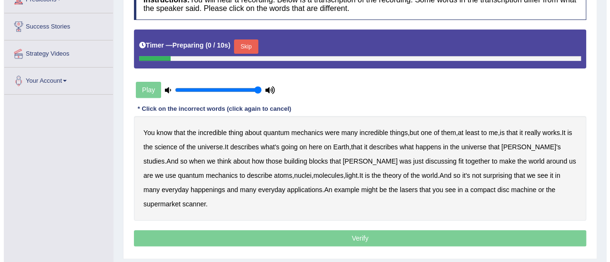
scroll to position [143, 0]
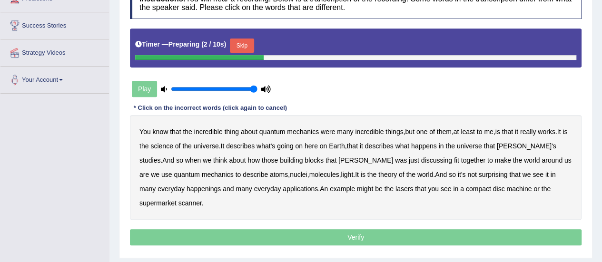
click at [250, 42] on button "Skip" at bounding box center [242, 46] width 24 height 14
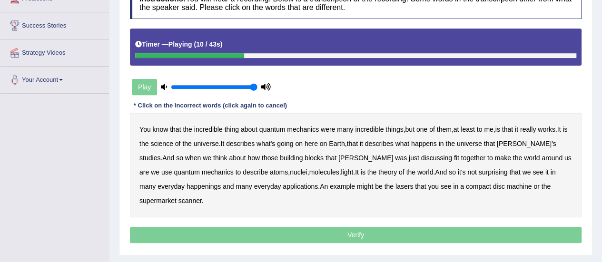
click at [169, 142] on b "science" at bounding box center [161, 144] width 22 height 8
click at [421, 158] on b "discussing" at bounding box center [436, 158] width 31 height 8
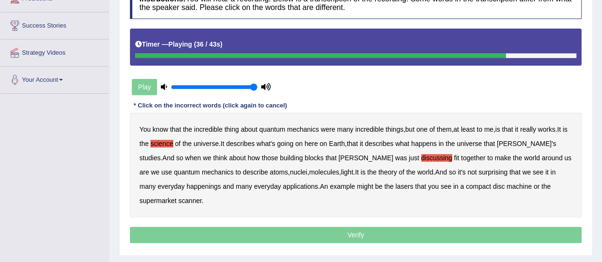
click at [187, 185] on b "happenings" at bounding box center [204, 187] width 34 height 8
click at [507, 186] on b "machine" at bounding box center [519, 187] width 25 height 8
click at [411, 227] on p "Verify" at bounding box center [356, 235] width 452 height 16
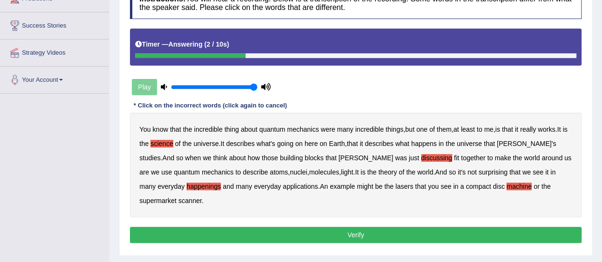
click at [411, 227] on button "Verify" at bounding box center [356, 235] width 452 height 16
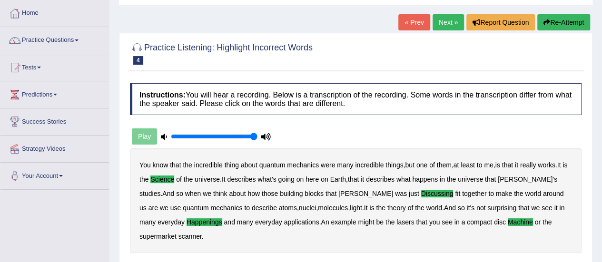
scroll to position [11, 0]
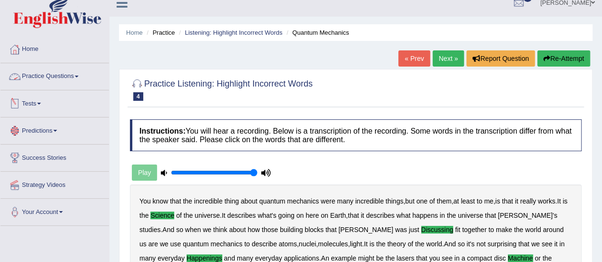
click at [56, 76] on link "Practice Questions" at bounding box center [54, 75] width 109 height 24
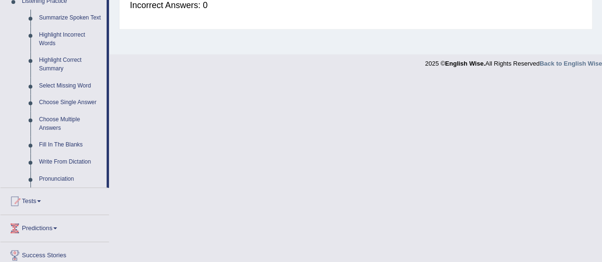
scroll to position [420, 0]
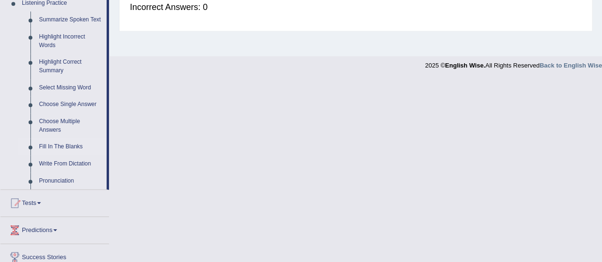
click at [48, 143] on link "Fill In The Blanks" at bounding box center [71, 147] width 72 height 17
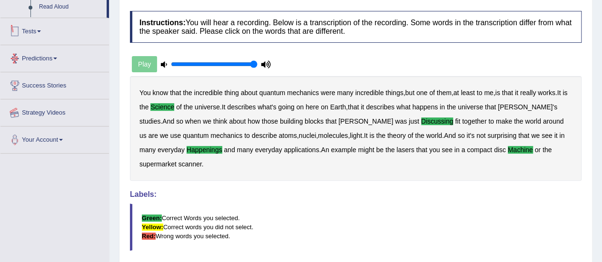
scroll to position [173, 0]
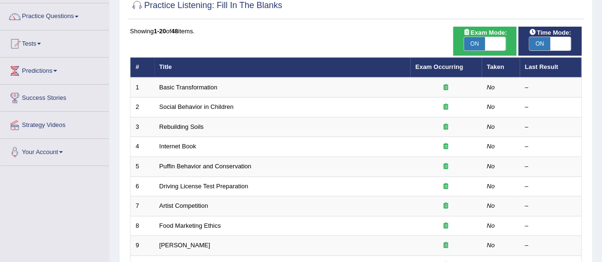
scroll to position [71, 0]
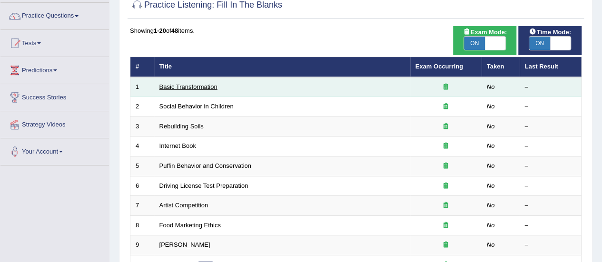
click at [193, 88] on link "Basic Transformation" at bounding box center [189, 86] width 58 height 7
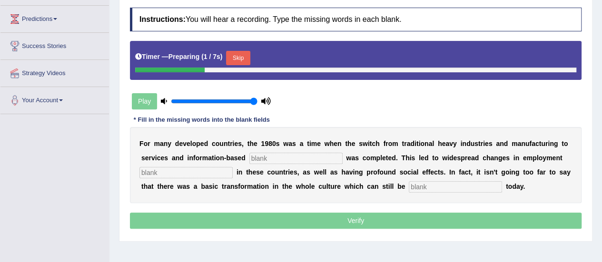
scroll to position [123, 0]
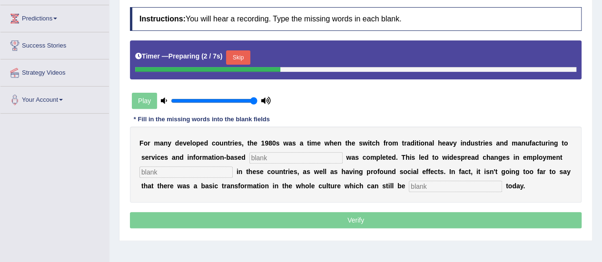
click at [242, 55] on button "Skip" at bounding box center [238, 57] width 24 height 14
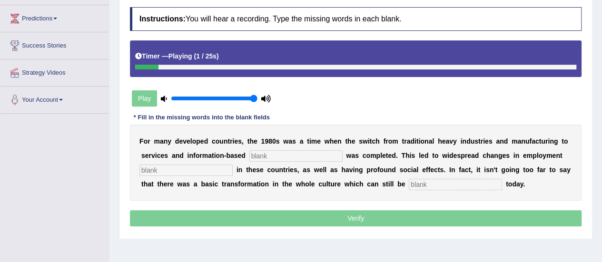
click at [270, 157] on input "text" at bounding box center [296, 155] width 93 height 11
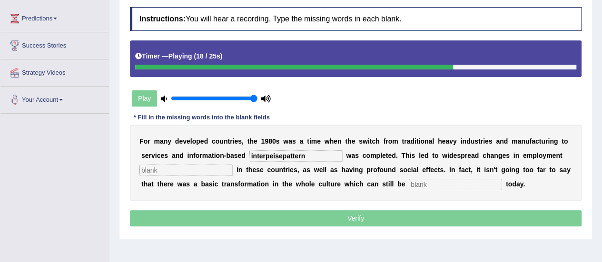
type input "interpeisepattern"
click at [402, 181] on b "e" at bounding box center [404, 184] width 4 height 8
click at [421, 181] on input "text" at bounding box center [455, 184] width 93 height 11
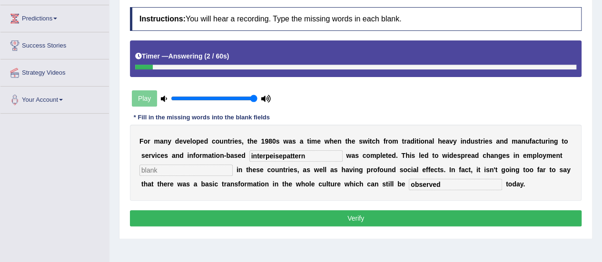
type input "observed"
click at [309, 156] on input "interpeisepattern" at bounding box center [296, 155] width 93 height 11
type input "interprises"
click at [358, 217] on button "Verify" at bounding box center [356, 218] width 452 height 16
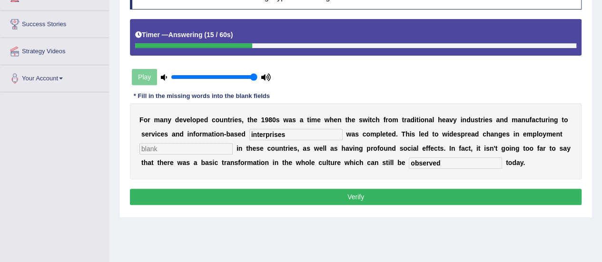
scroll to position [145, 0]
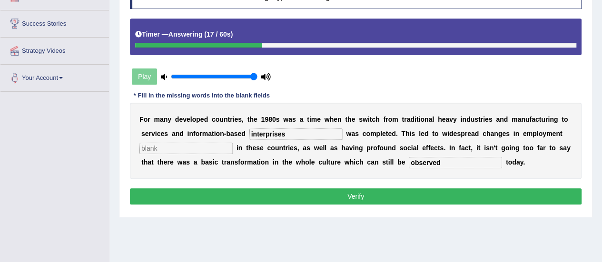
click at [208, 146] on input "text" at bounding box center [186, 148] width 93 height 11
type input "pattern"
click at [319, 192] on button "Verify" at bounding box center [356, 197] width 452 height 16
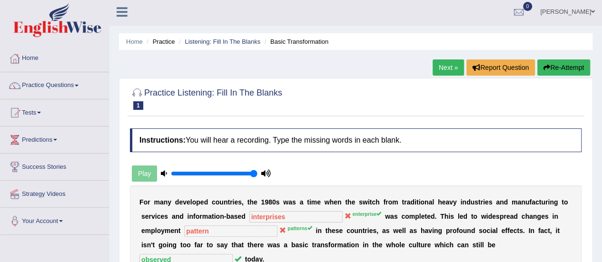
scroll to position [2, 0]
click at [441, 64] on link "Next »" at bounding box center [448, 68] width 31 height 16
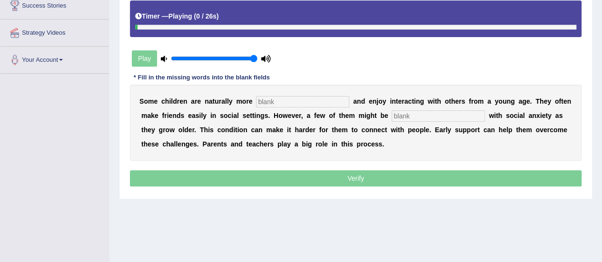
scroll to position [164, 0]
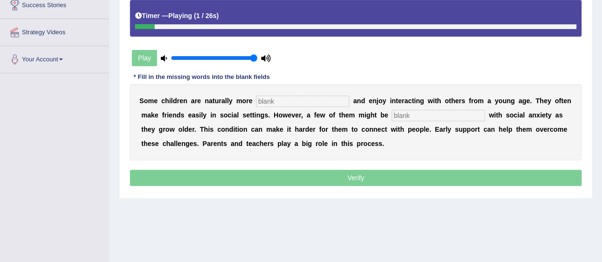
click at [281, 98] on input "text" at bounding box center [302, 101] width 93 height 11
type input "socialbe"
click at [413, 113] on input "text" at bounding box center [438, 115] width 93 height 11
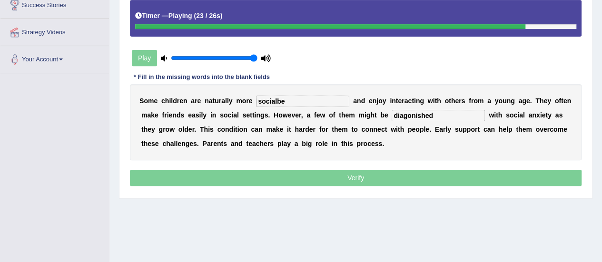
type input "diagonished"
click at [298, 102] on input "socialbe" at bounding box center [302, 101] width 93 height 11
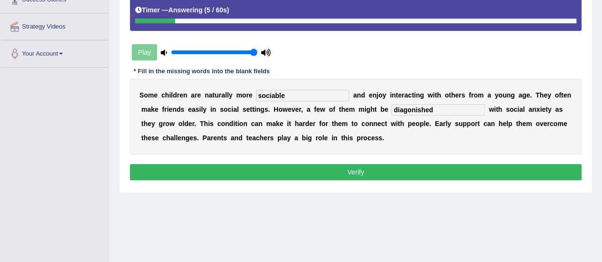
scroll to position [169, 0]
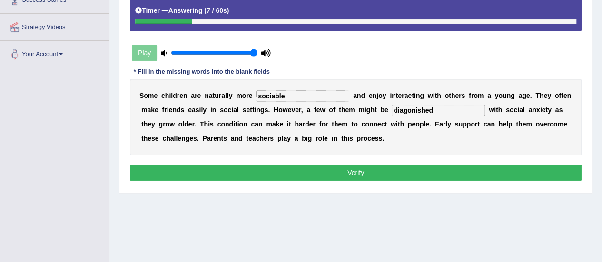
type input "sociable"
click at [363, 177] on button "Verify" at bounding box center [356, 173] width 452 height 16
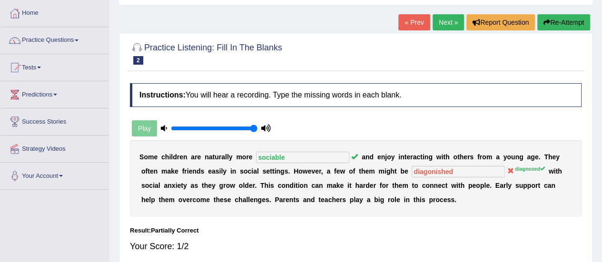
scroll to position [47, 0]
click at [446, 20] on link "Next »" at bounding box center [448, 23] width 31 height 16
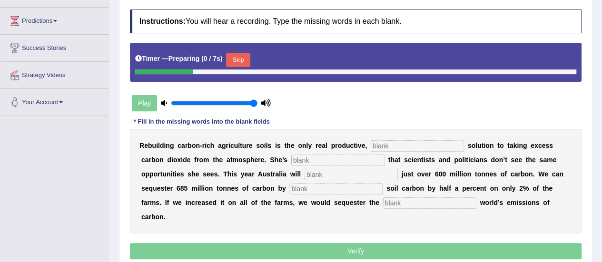
scroll to position [121, 0]
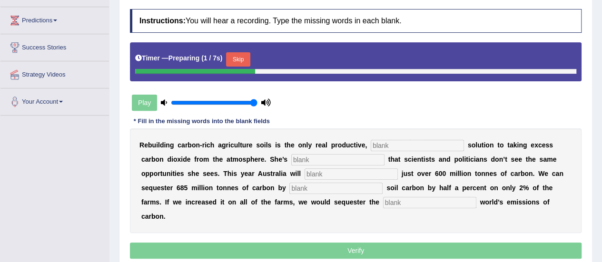
click at [241, 58] on button "Skip" at bounding box center [238, 59] width 24 height 14
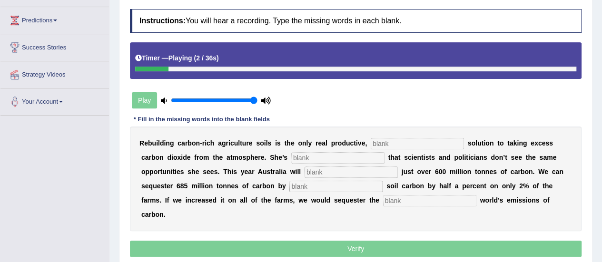
click at [429, 139] on input "text" at bounding box center [417, 143] width 93 height 11
type input "permanent"
click at [321, 157] on input "text" at bounding box center [337, 157] width 93 height 11
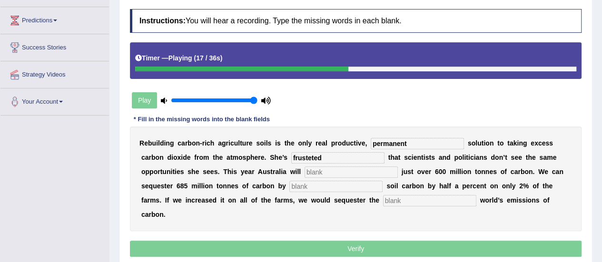
type input "frusteted"
click at [321, 173] on input "text" at bounding box center [351, 172] width 93 height 11
click at [312, 188] on input "text" at bounding box center [336, 186] width 93 height 11
click at [397, 198] on input "text" at bounding box center [429, 200] width 93 height 11
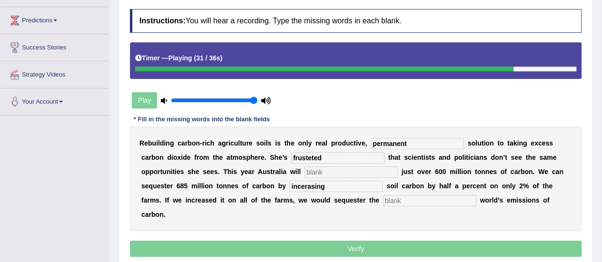
click at [397, 198] on input "text" at bounding box center [429, 200] width 93 height 11
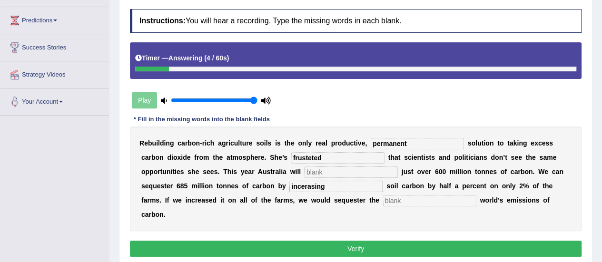
click at [309, 187] on input "incerasing" at bounding box center [336, 186] width 93 height 11
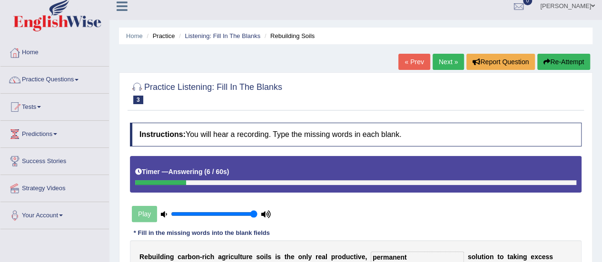
scroll to position [7, 0]
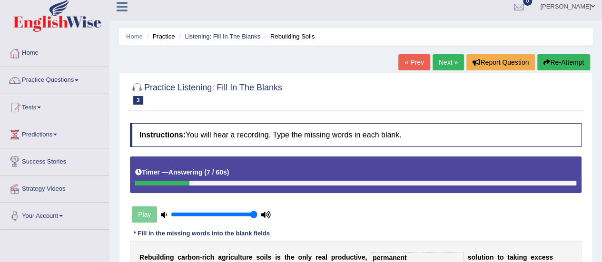
type input "incesing"
click at [576, 58] on button "Re-Attempt" at bounding box center [564, 62] width 53 height 16
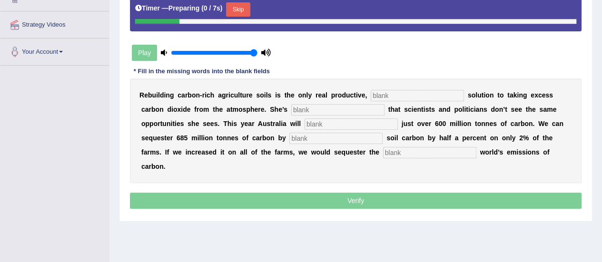
scroll to position [172, 0]
click at [243, 6] on button "Skip" at bounding box center [238, 9] width 24 height 14
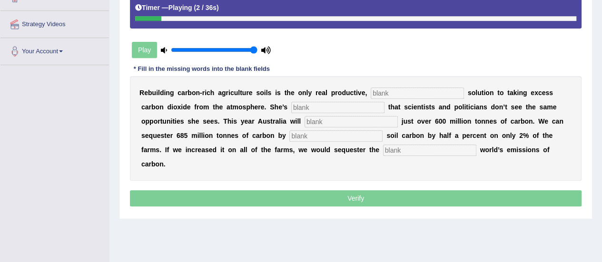
click at [392, 88] on input "text" at bounding box center [417, 93] width 93 height 11
type input "permanent"
click at [348, 104] on input "text" at bounding box center [337, 107] width 93 height 11
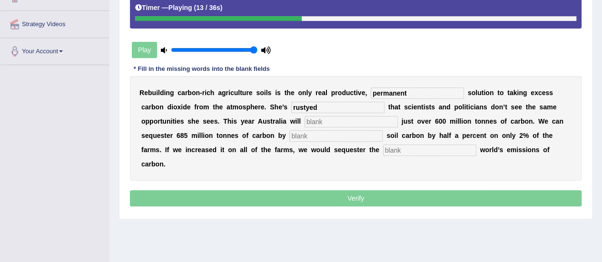
type input "rustyed"
click at [331, 122] on input "text" at bounding box center [351, 121] width 93 height 11
click at [310, 135] on input "text" at bounding box center [336, 135] width 93 height 11
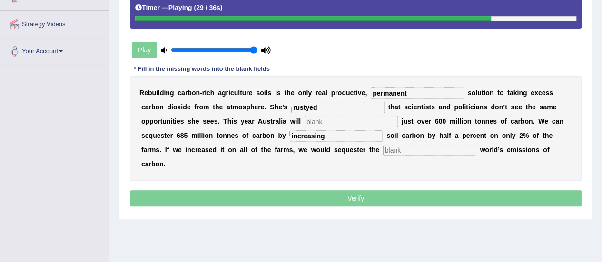
type input "increasing"
click at [402, 148] on input "text" at bounding box center [429, 150] width 93 height 11
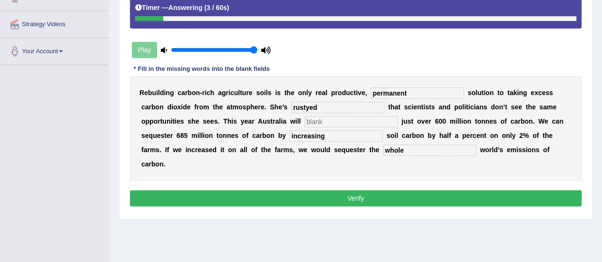
type input "whole"
click at [317, 108] on input "rustyed" at bounding box center [337, 107] width 93 height 11
type input "r"
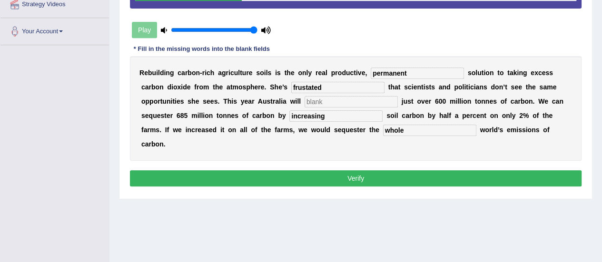
scroll to position [192, 0]
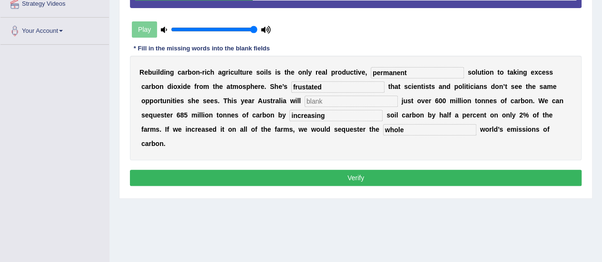
type input "frustated"
click at [368, 183] on button "Verify" at bounding box center [356, 178] width 452 height 16
click at [330, 97] on input "text" at bounding box center [351, 101] width 93 height 11
type input "blank"
click at [362, 180] on button "Verify" at bounding box center [356, 178] width 452 height 16
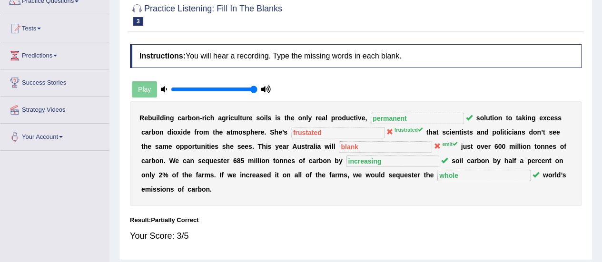
scroll to position [45, 0]
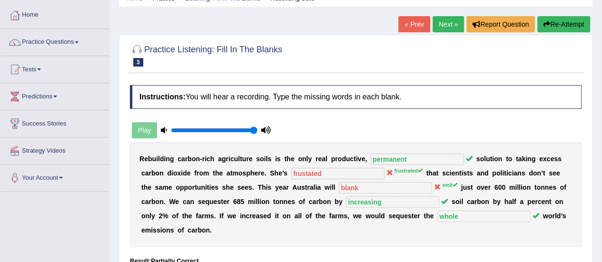
click at [443, 27] on link "Next »" at bounding box center [448, 24] width 31 height 16
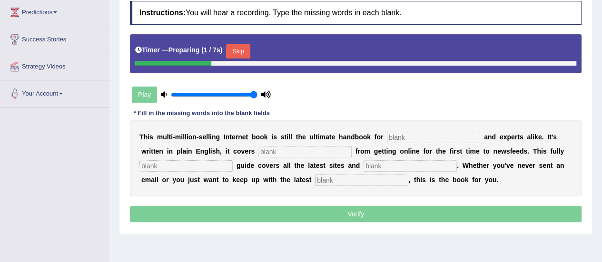
scroll to position [131, 0]
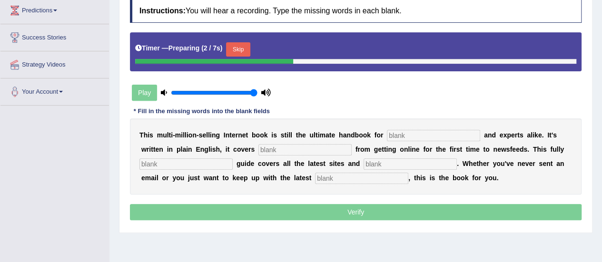
click at [244, 42] on button "Skip" at bounding box center [238, 49] width 24 height 14
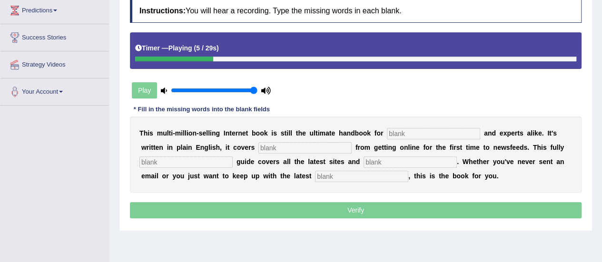
click at [423, 128] on input "text" at bounding box center [433, 133] width 93 height 11
click at [301, 145] on input "text" at bounding box center [305, 147] width 93 height 11
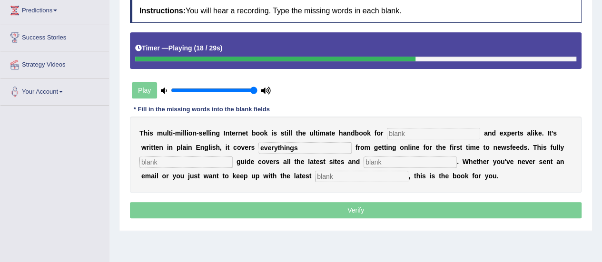
type input "everythings"
click at [198, 165] on input "text" at bounding box center [186, 162] width 93 height 11
type input "revised"
click at [338, 175] on input "text" at bounding box center [361, 176] width 93 height 11
type input "v"
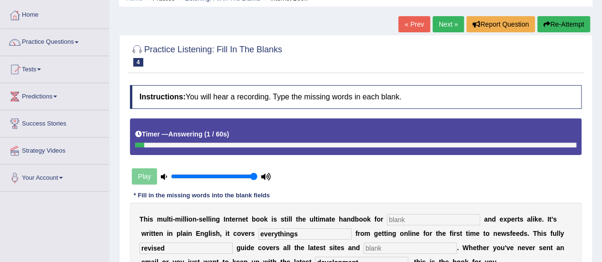
scroll to position [45, 0]
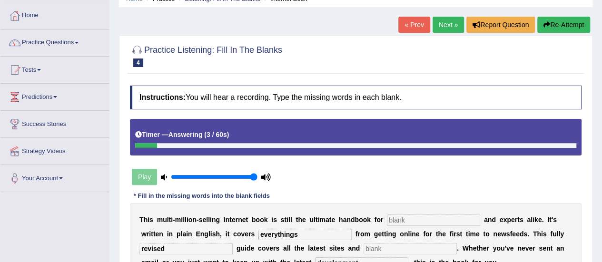
type input "development"
click at [551, 27] on button "Re-Attempt" at bounding box center [564, 25] width 53 height 16
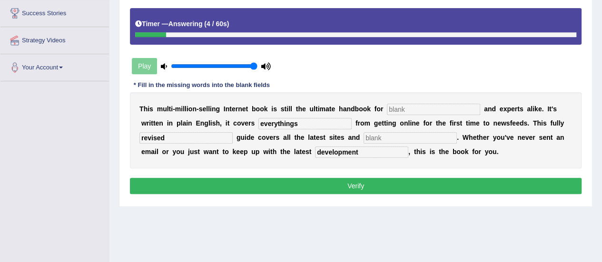
scroll to position [156, 0]
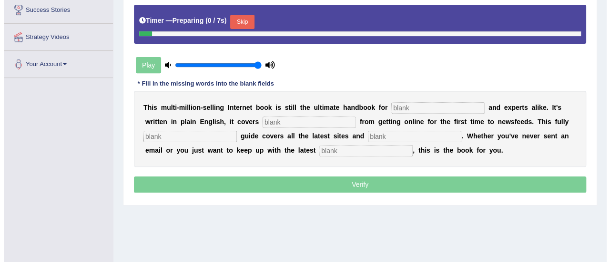
scroll to position [159, 0]
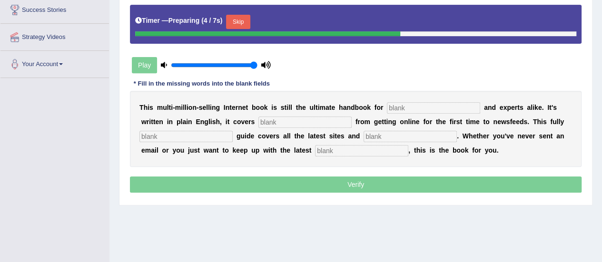
click at [409, 106] on input "text" at bounding box center [433, 107] width 93 height 11
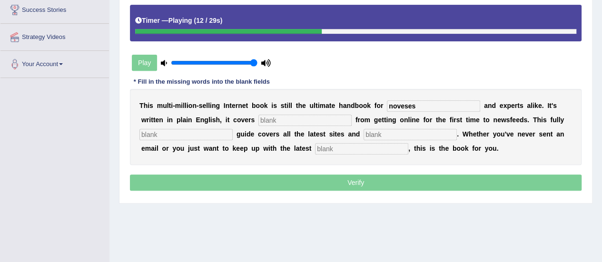
type input "noveses"
click at [327, 116] on input "text" at bounding box center [305, 120] width 93 height 11
type input "everythings"
click at [209, 133] on input "text" at bounding box center [186, 134] width 93 height 11
type input "revised"
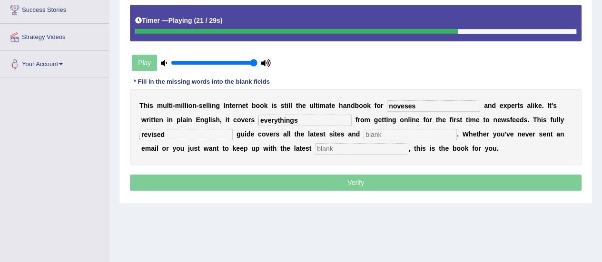
click at [383, 134] on input "text" at bounding box center [410, 134] width 93 height 11
type input "crases"
click at [346, 150] on input "text" at bounding box center [361, 148] width 93 height 11
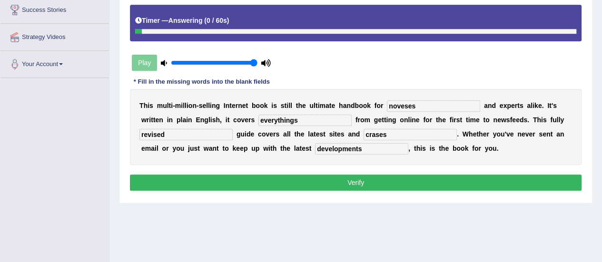
type input "developments"
click at [366, 180] on button "Verify" at bounding box center [356, 183] width 452 height 16
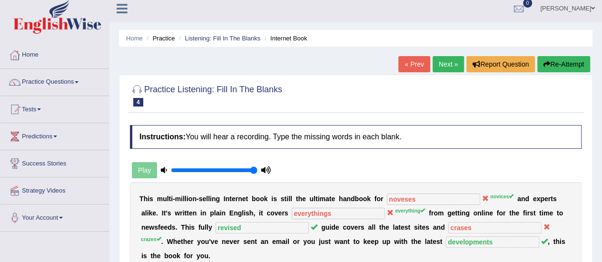
scroll to position [0, 0]
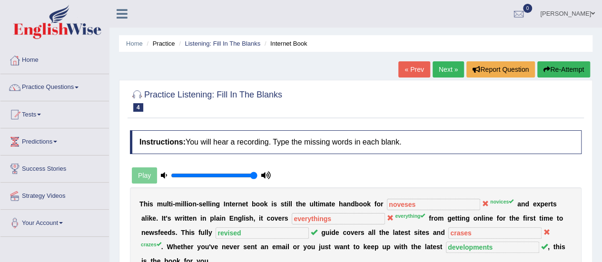
click at [443, 69] on link "Next »" at bounding box center [448, 69] width 31 height 16
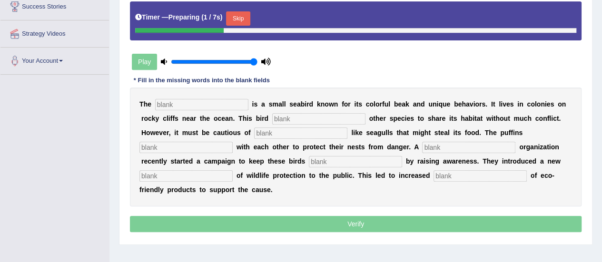
scroll to position [163, 0]
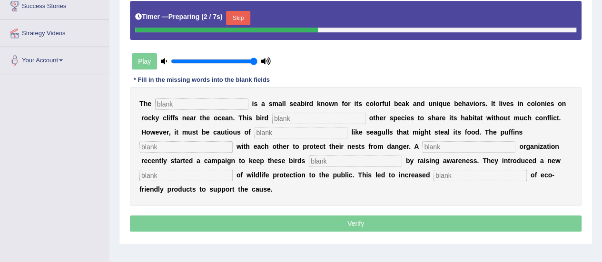
click at [210, 100] on input "text" at bounding box center [201, 104] width 93 height 11
click at [240, 17] on button "Skip" at bounding box center [238, 18] width 24 height 14
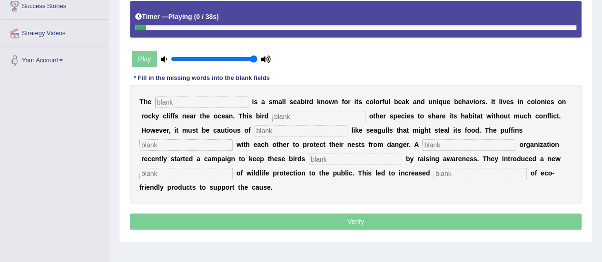
click at [204, 101] on input "text" at bounding box center [201, 102] width 93 height 11
type input "p"
click at [301, 118] on input "text" at bounding box center [318, 116] width 93 height 11
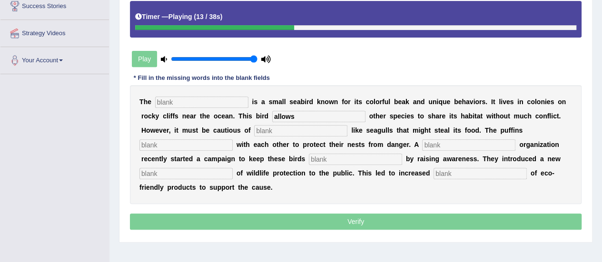
type input "allows"
click at [277, 130] on input "text" at bounding box center [300, 130] width 93 height 11
click at [183, 142] on input "text" at bounding box center [186, 145] width 93 height 11
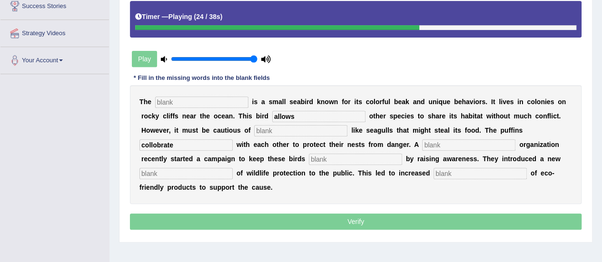
type input "collobrate"
click at [441, 148] on input "text" at bounding box center [468, 145] width 93 height 11
type input "coorporate"
click at [337, 158] on input "text" at bounding box center [355, 159] width 93 height 11
type input "safe"
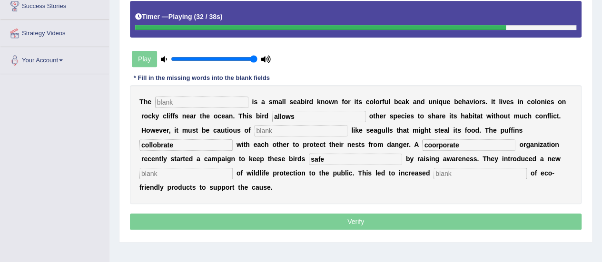
click at [190, 177] on input "text" at bounding box center [186, 173] width 93 height 11
type input "conception"
click at [449, 172] on input "text" at bounding box center [480, 173] width 93 height 11
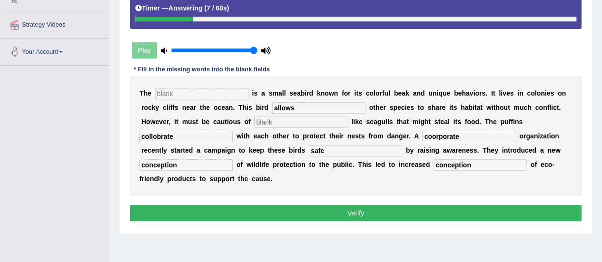
scroll to position [161, 0]
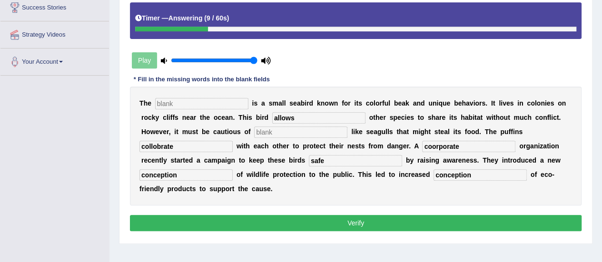
type input "conception"
click at [199, 96] on div "T h e i s a s m a l l s e a b i r d k n o w n f o r i t s c o l o r f u l b e a…" at bounding box center [356, 146] width 452 height 119
click at [191, 100] on input "text" at bounding box center [201, 103] width 93 height 11
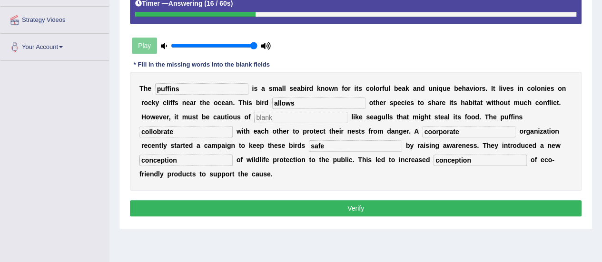
scroll to position [177, 0]
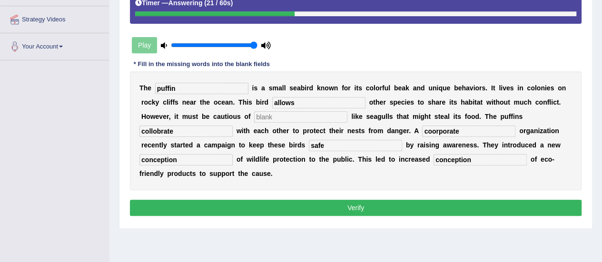
type input "puffin"
click at [275, 114] on input "text" at bounding box center [300, 116] width 93 height 11
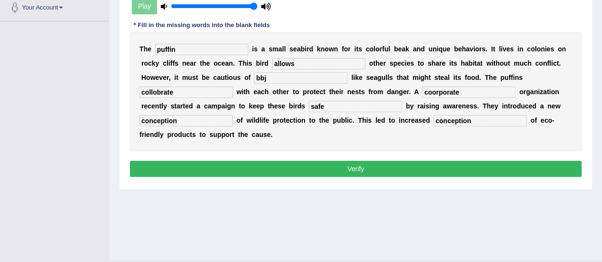
scroll to position [217, 0]
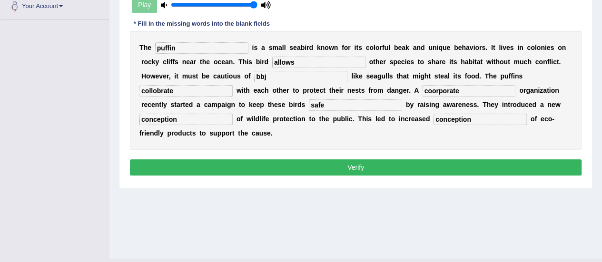
type input "bbj"
click at [155, 90] on input "collobrate" at bounding box center [186, 90] width 93 height 11
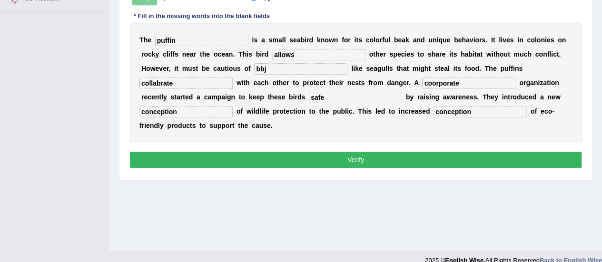
scroll to position [231, 0]
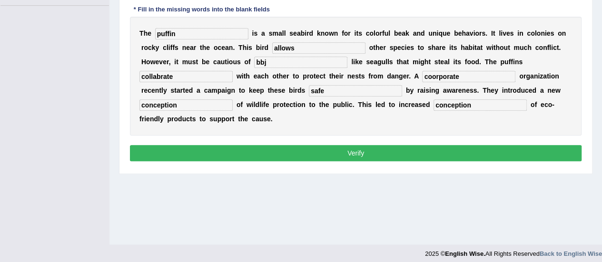
click at [161, 74] on input "collabrate" at bounding box center [186, 76] width 93 height 11
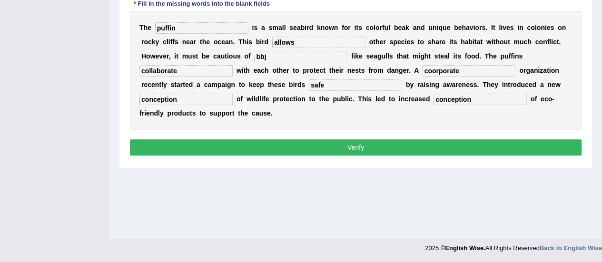
type input "collaborate"
click at [346, 142] on button "Verify" at bounding box center [356, 148] width 452 height 16
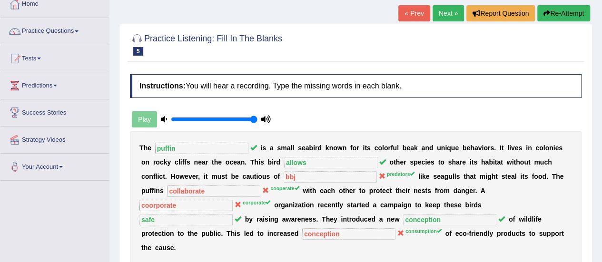
scroll to position [37, 0]
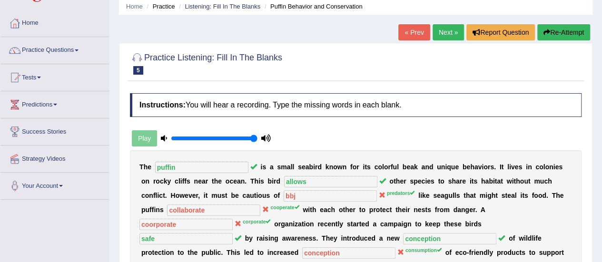
click at [560, 32] on button "Re-Attempt" at bounding box center [564, 32] width 53 height 16
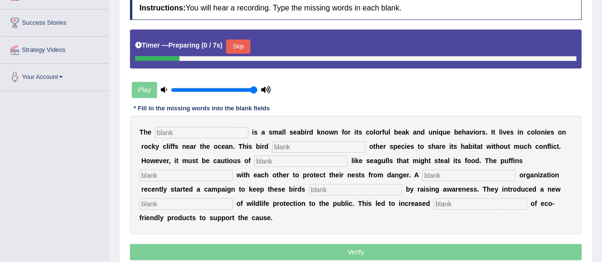
scroll to position [147, 0]
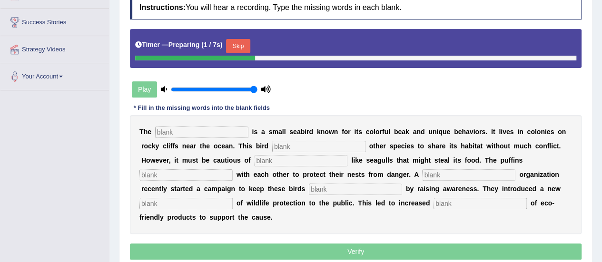
click at [216, 130] on input "text" at bounding box center [201, 132] width 93 height 11
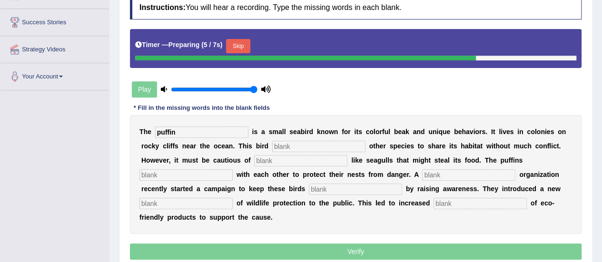
type input "puffin"
click at [301, 145] on input "text" at bounding box center [318, 146] width 93 height 11
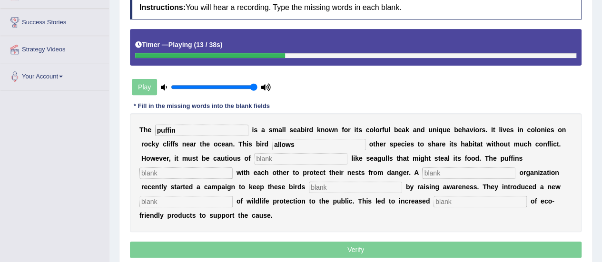
type input "allows"
click at [298, 159] on input "text" at bounding box center [300, 158] width 93 height 11
type input "pr"
click at [200, 173] on input "text" at bounding box center [186, 173] width 93 height 11
type input "c"
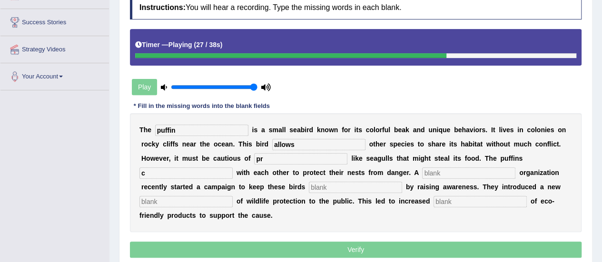
click at [432, 173] on input "text" at bounding box center [468, 173] width 93 height 11
type input "corporate"
click at [327, 188] on input "text" at bounding box center [355, 187] width 93 height 11
click at [268, 159] on input "pr" at bounding box center [300, 158] width 93 height 11
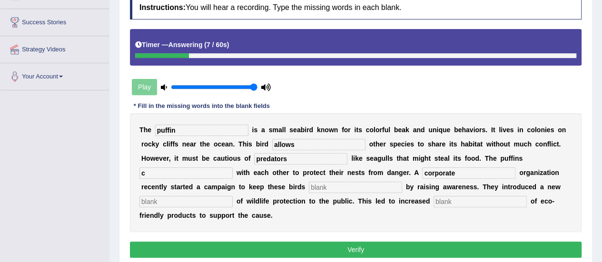
type input "predators"
click at [489, 201] on input "text" at bounding box center [480, 201] width 93 height 11
type input "consumption"
click at [332, 183] on input "text" at bounding box center [355, 187] width 93 height 11
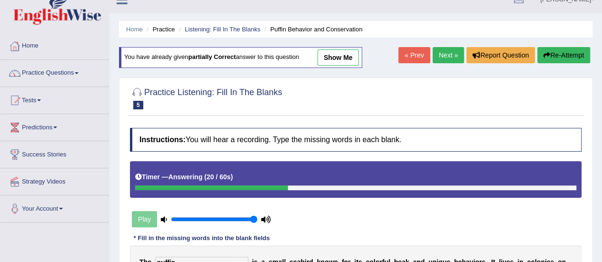
scroll to position [13, 0]
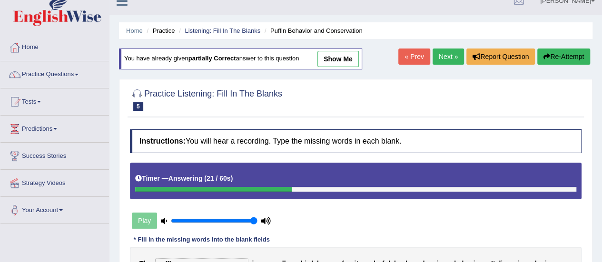
type input "corporate"
click at [564, 54] on button "Re-Attempt" at bounding box center [564, 57] width 53 height 16
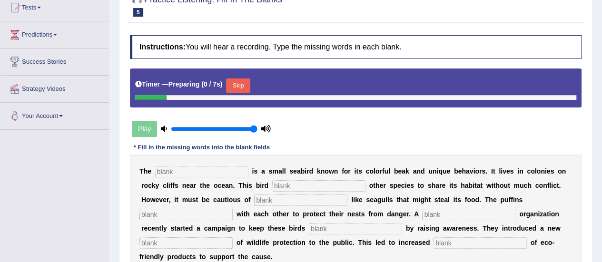
scroll to position [150, 0]
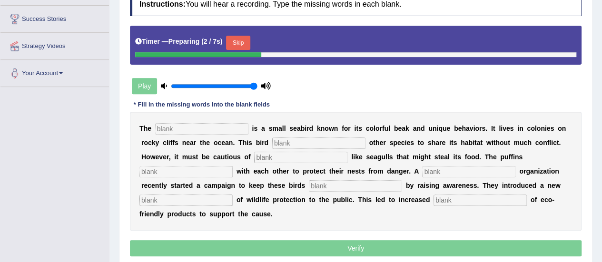
click at [218, 125] on input "text" at bounding box center [201, 128] width 93 height 11
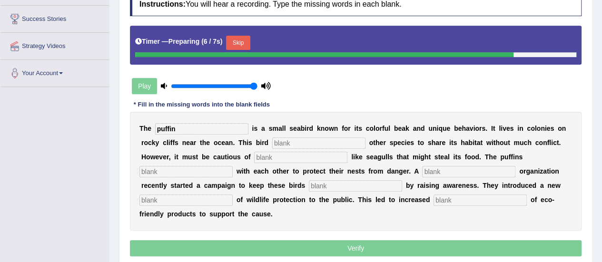
type input "puffin"
click at [295, 143] on input "text" at bounding box center [318, 143] width 93 height 11
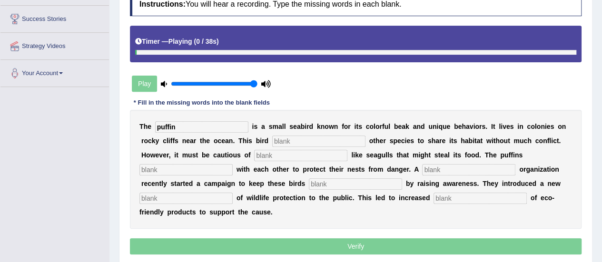
type input "a"
type input "allows"
click at [283, 155] on input "text" at bounding box center [300, 155] width 93 height 11
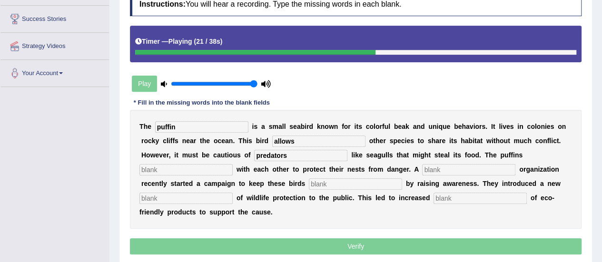
type input "predators"
click at [188, 171] on input "text" at bounding box center [186, 169] width 93 height 11
type input "coopertae"
click at [439, 170] on input "text" at bounding box center [468, 169] width 93 height 11
type input "cooperate"
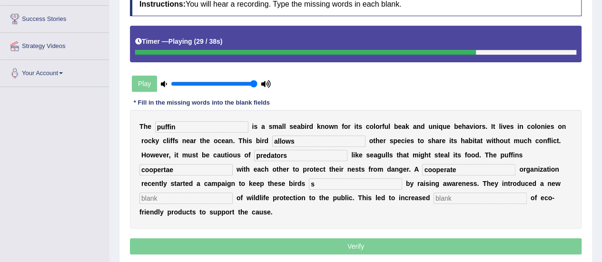
click at [321, 185] on input "s" at bounding box center [355, 184] width 93 height 11
type input "safe"
click at [180, 202] on input "text" at bounding box center [186, 198] width 93 height 11
type input "conception"
click at [460, 199] on input "text" at bounding box center [480, 198] width 93 height 11
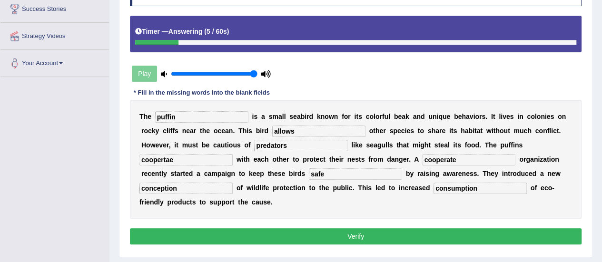
scroll to position [160, 0]
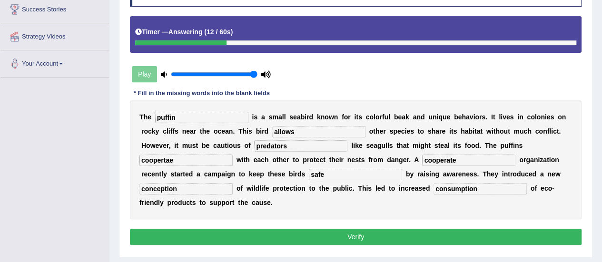
type input "consumption"
click at [172, 157] on input "coopertae" at bounding box center [186, 160] width 93 height 11
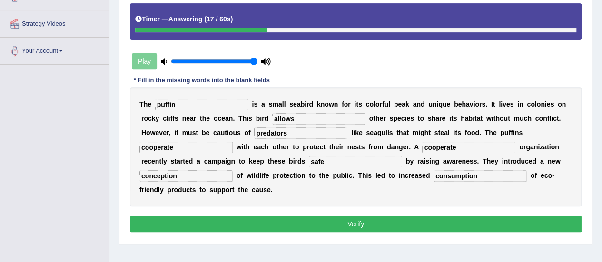
scroll to position [173, 0]
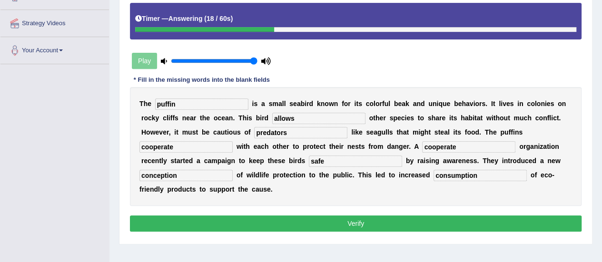
type input "cooperate"
click at [337, 216] on button "Verify" at bounding box center [356, 224] width 452 height 16
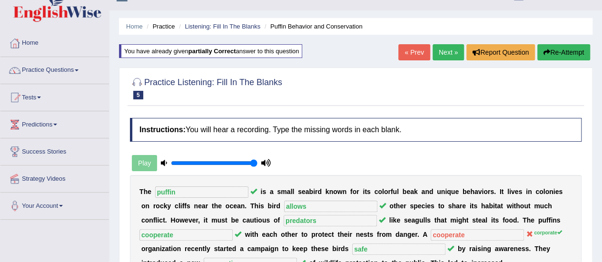
scroll to position [19, 0]
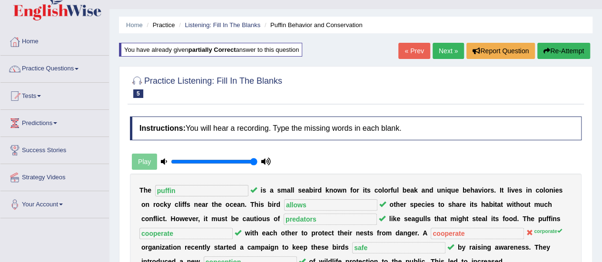
click at [561, 53] on button "Re-Attempt" at bounding box center [564, 51] width 53 height 16
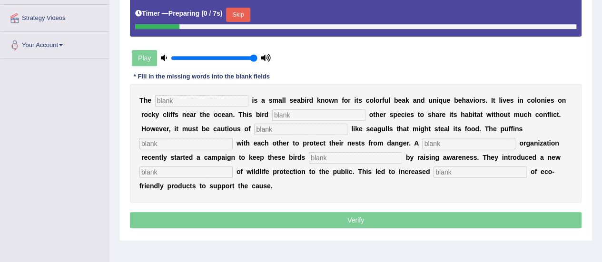
scroll to position [197, 0]
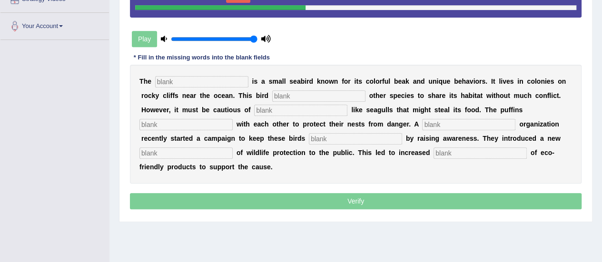
click at [213, 78] on input "text" at bounding box center [201, 81] width 93 height 11
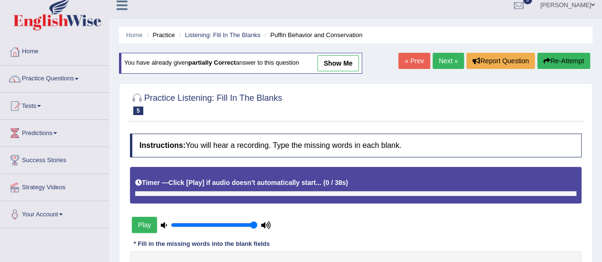
scroll to position [0, 0]
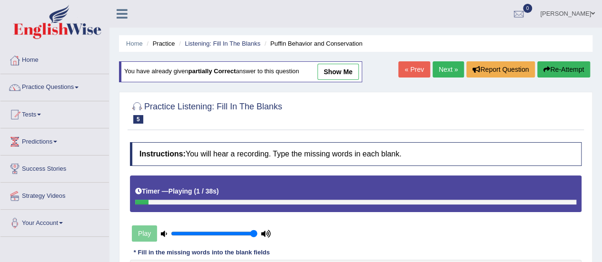
click at [448, 69] on link "Next »" at bounding box center [448, 69] width 31 height 16
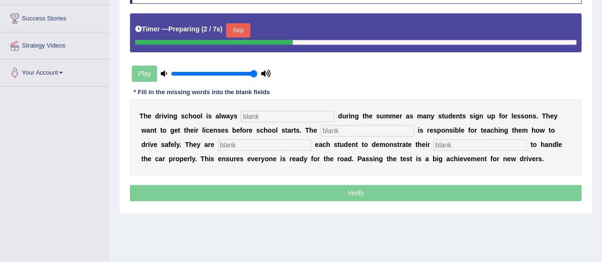
scroll to position [150, 0]
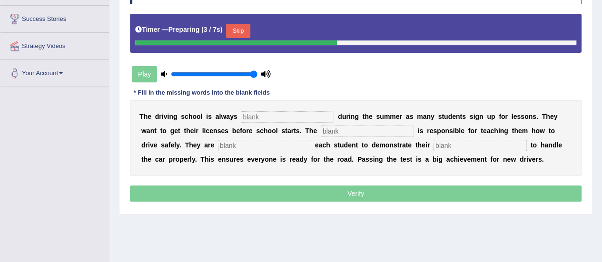
click at [242, 30] on button "Skip" at bounding box center [238, 31] width 24 height 14
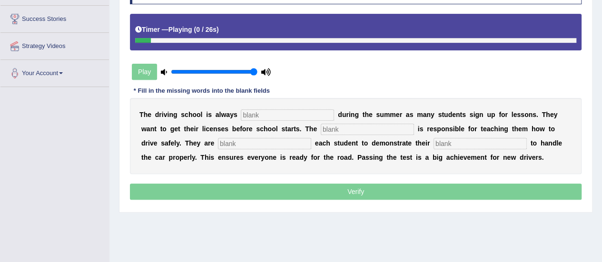
click at [275, 114] on input "text" at bounding box center [287, 115] width 93 height 11
type input "busy"
click at [343, 130] on input "text" at bounding box center [367, 129] width 93 height 11
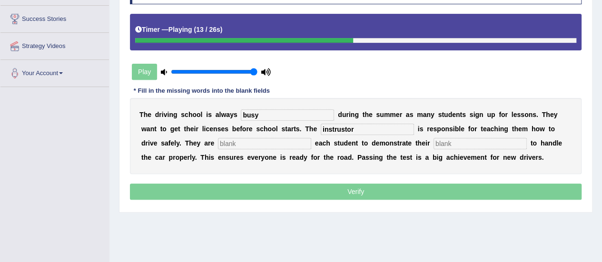
type input "instrustor"
click at [242, 142] on input "text" at bounding box center [264, 143] width 93 height 11
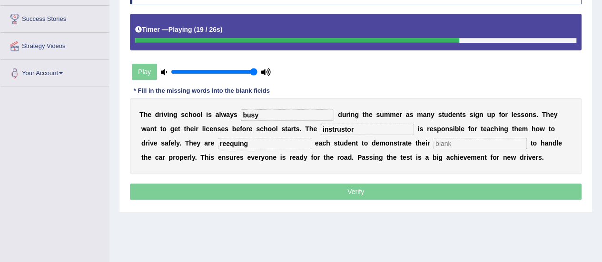
type input "reequing"
click at [454, 141] on input "text" at bounding box center [480, 143] width 93 height 11
click at [485, 144] on input "demonstarte" at bounding box center [480, 143] width 93 height 11
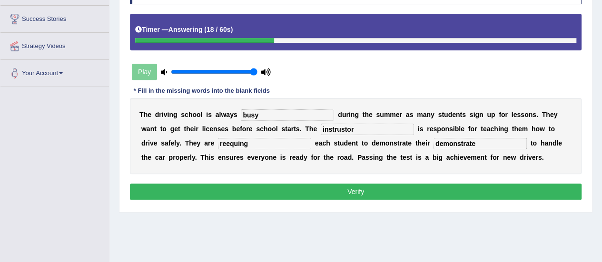
type input "demonstrate"
click at [230, 142] on input "reequing" at bounding box center [264, 143] width 93 height 11
click at [235, 142] on input "requing" at bounding box center [264, 143] width 93 height 11
click at [227, 143] on input "requiring" at bounding box center [264, 143] width 93 height 11
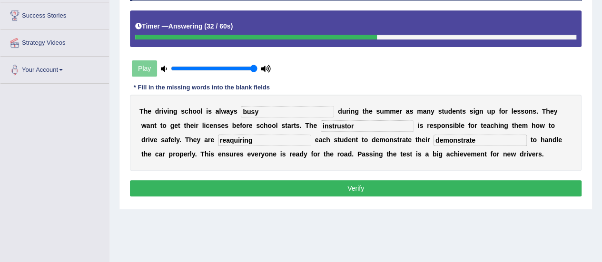
scroll to position [154, 0]
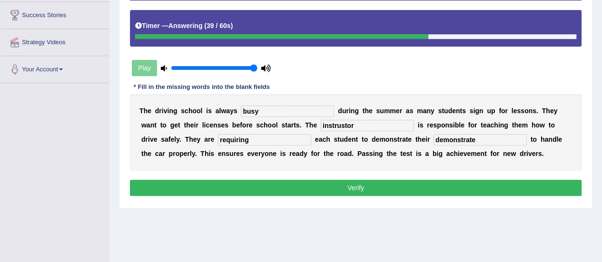
type input "requiring"
click at [345, 124] on input "instrustor" at bounding box center [367, 125] width 93 height 11
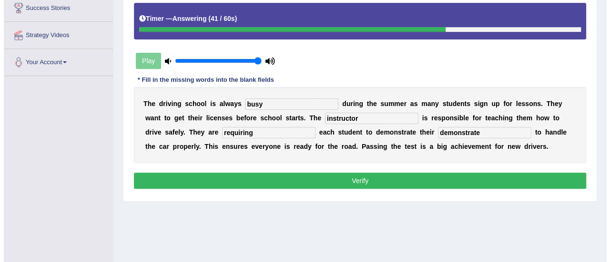
scroll to position [161, 0]
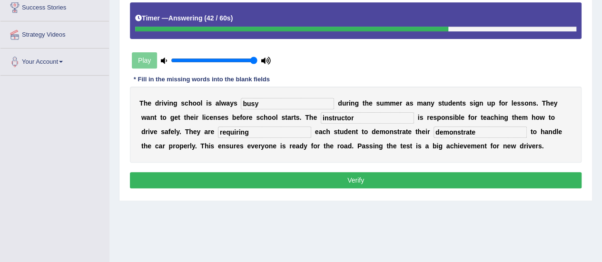
type input "instructor"
click at [373, 174] on button "Verify" at bounding box center [356, 180] width 452 height 16
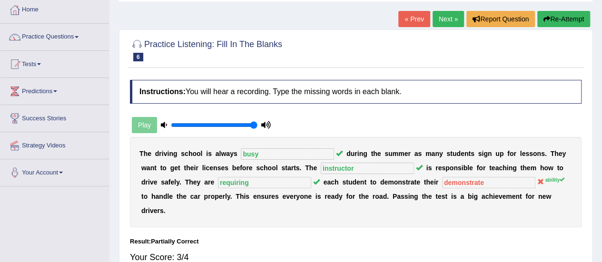
scroll to position [0, 0]
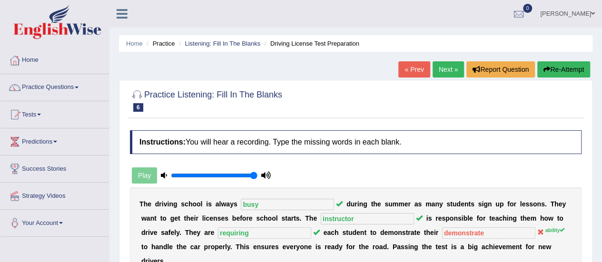
click at [567, 68] on button "Re-Attempt" at bounding box center [564, 69] width 53 height 16
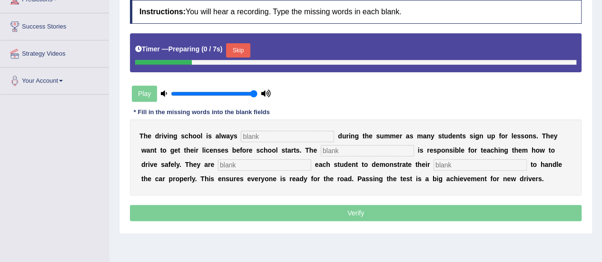
scroll to position [143, 0]
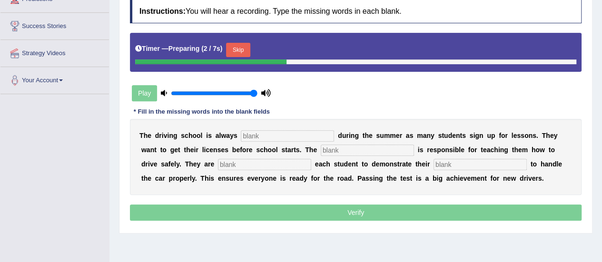
click at [262, 131] on input "text" at bounding box center [287, 135] width 93 height 11
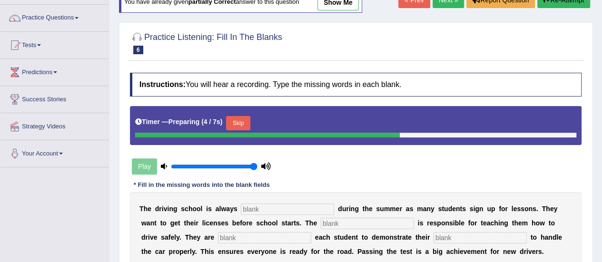
scroll to position [60, 0]
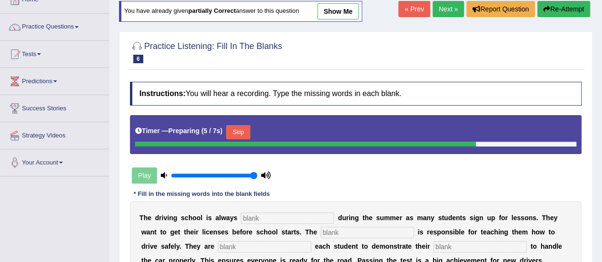
click at [445, 6] on link "Next »" at bounding box center [448, 9] width 31 height 16
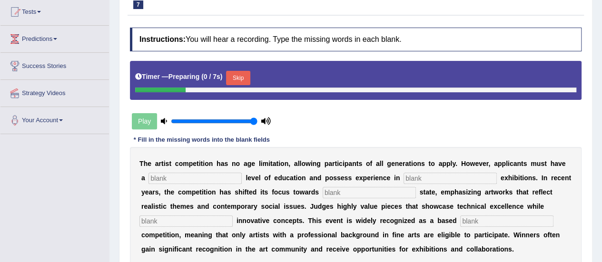
scroll to position [104, 0]
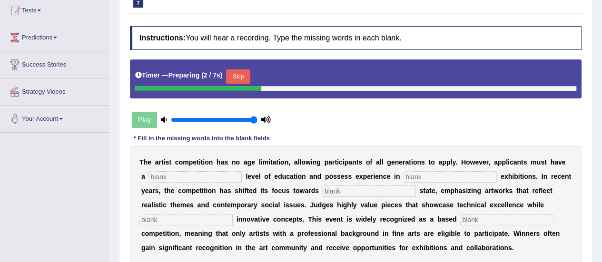
click at [243, 76] on button "Skip" at bounding box center [238, 77] width 24 height 14
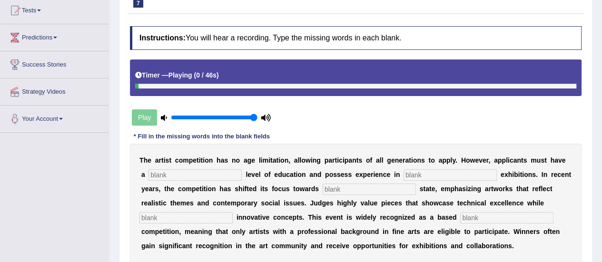
scroll to position [152, 0]
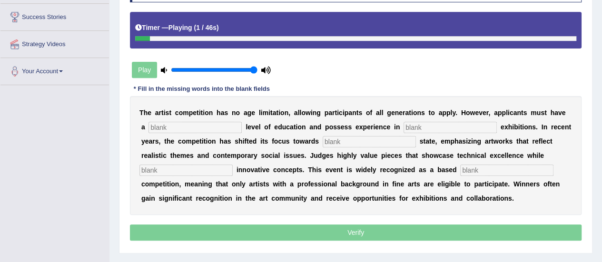
click at [208, 122] on input "text" at bounding box center [195, 127] width 93 height 11
type input "gradute"
click at [420, 125] on input "text" at bounding box center [450, 127] width 93 height 11
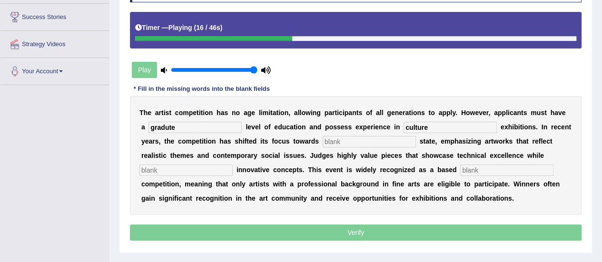
type input "culture"
click at [348, 145] on input "text" at bounding box center [369, 141] width 93 height 11
type input "realstste"
click at [199, 168] on input "text" at bounding box center [186, 170] width 93 height 11
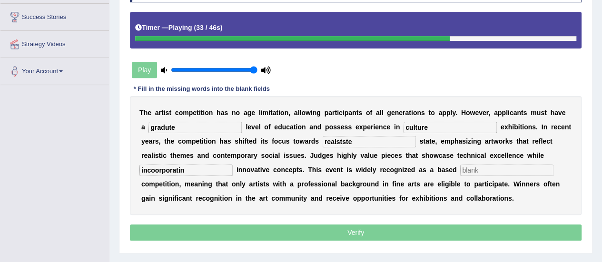
type input "incoorporatin"
click at [476, 170] on input "text" at bounding box center [507, 170] width 93 height 11
type input "professional"
click at [353, 140] on input "realstste" at bounding box center [369, 141] width 93 height 11
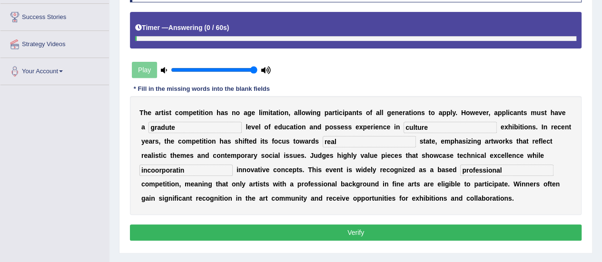
type input "real"
click at [197, 170] on input "incoorporatin" at bounding box center [186, 170] width 93 height 11
type input "incoorporating"
click at [176, 127] on input "gradute" at bounding box center [195, 127] width 93 height 11
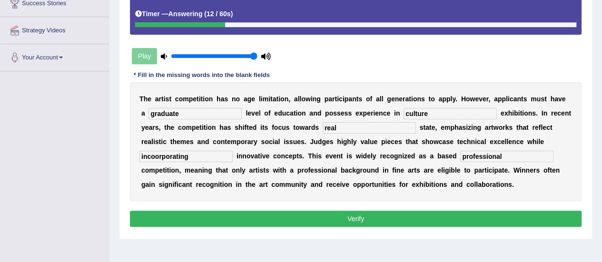
scroll to position [166, 0]
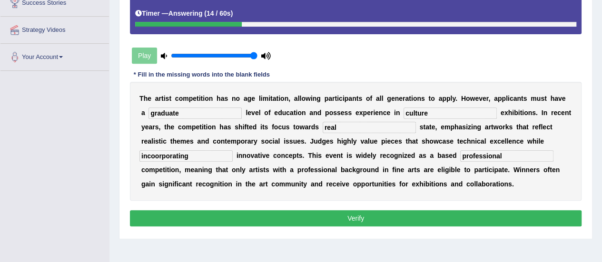
type input "graduate"
click at [334, 212] on button "Verify" at bounding box center [356, 218] width 452 height 16
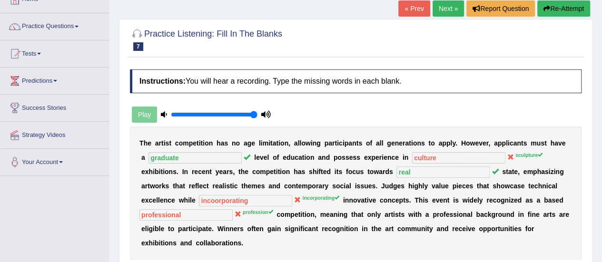
scroll to position [0, 0]
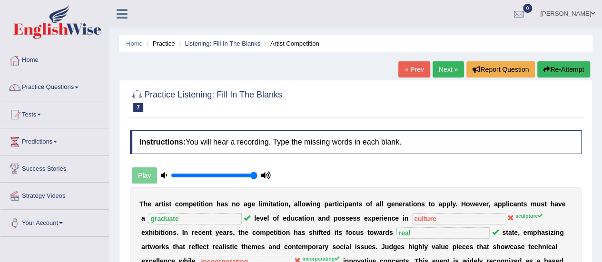
click at [448, 71] on link "Next »" at bounding box center [448, 69] width 31 height 16
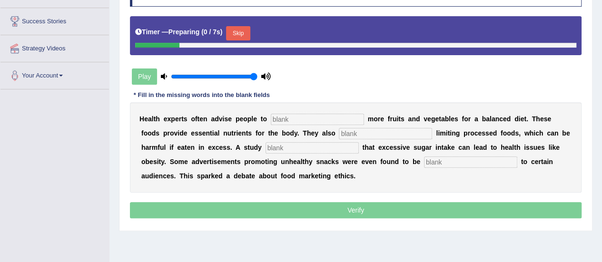
scroll to position [149, 0]
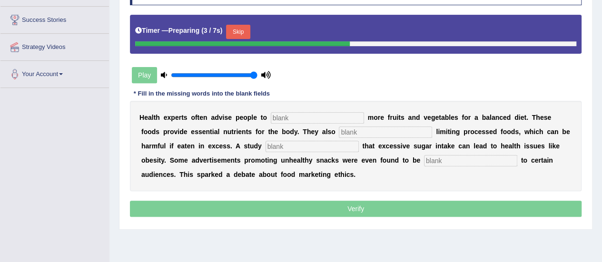
click at [235, 27] on button "Skip" at bounding box center [238, 32] width 24 height 14
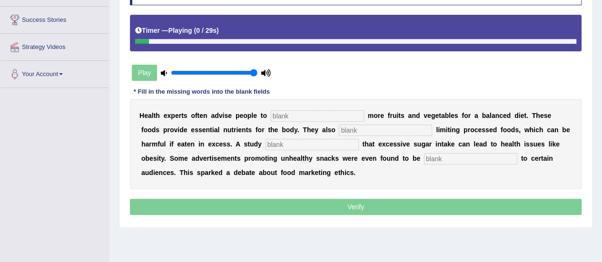
click at [285, 114] on input "text" at bounding box center [317, 115] width 93 height 11
type input "consumed"
click at [369, 130] on input "text" at bounding box center [385, 130] width 93 height 11
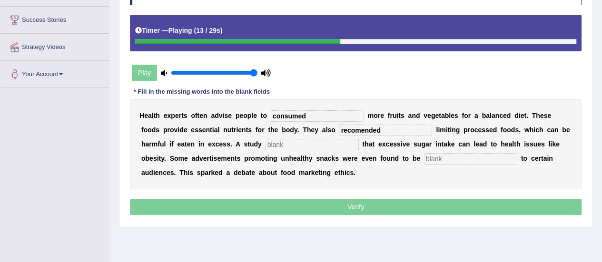
type input "recomended"
click at [328, 145] on input "text" at bounding box center [312, 144] width 93 height 11
type input "diagonesd"
click at [448, 156] on input "text" at bounding box center [470, 158] width 93 height 11
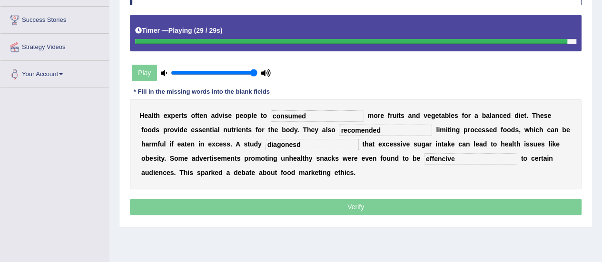
type input "effencive"
click at [309, 144] on input "diagonesd" at bounding box center [312, 144] width 93 height 11
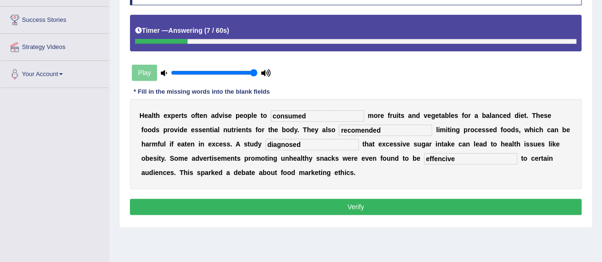
type input "diagnosed"
click at [381, 128] on input "recomended" at bounding box center [385, 130] width 93 height 11
click at [360, 128] on input "recomended" at bounding box center [385, 130] width 93 height 11
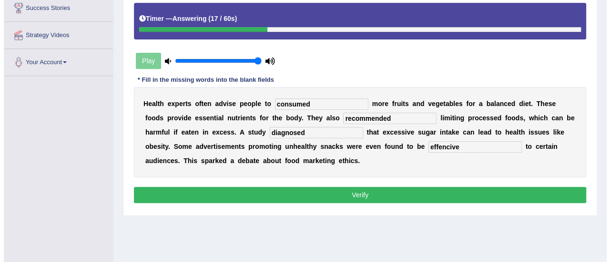
scroll to position [161, 0]
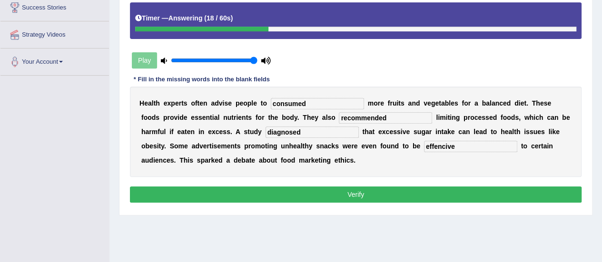
type input "recommended"
click at [388, 196] on button "Verify" at bounding box center [356, 195] width 452 height 16
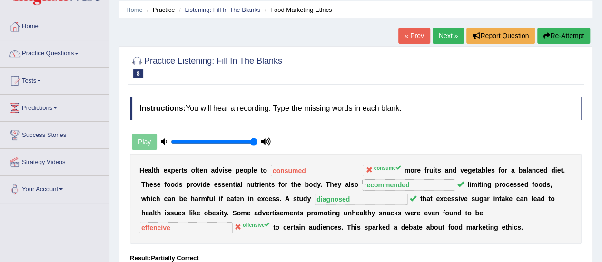
scroll to position [33, 0]
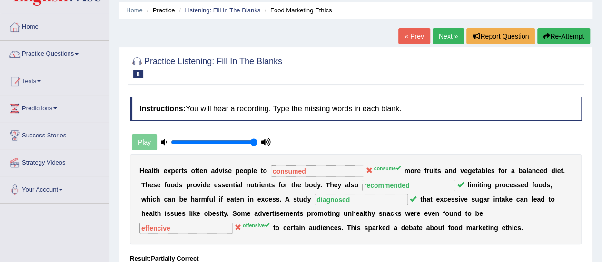
click at [439, 32] on link "Next »" at bounding box center [448, 36] width 31 height 16
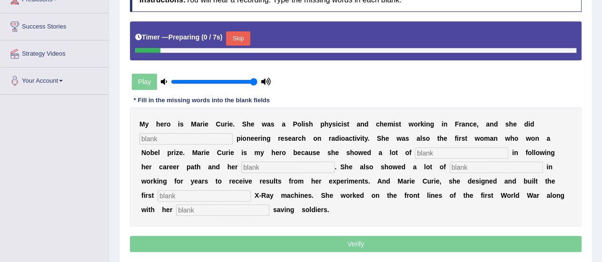
scroll to position [143, 0]
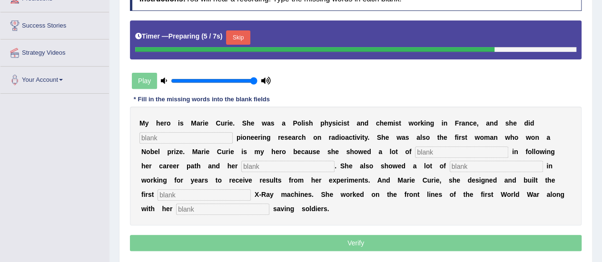
click at [240, 37] on button "Skip" at bounding box center [238, 37] width 24 height 14
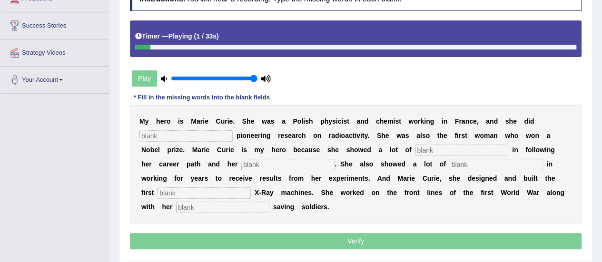
click at [198, 133] on input "text" at bounding box center [186, 135] width 93 height 11
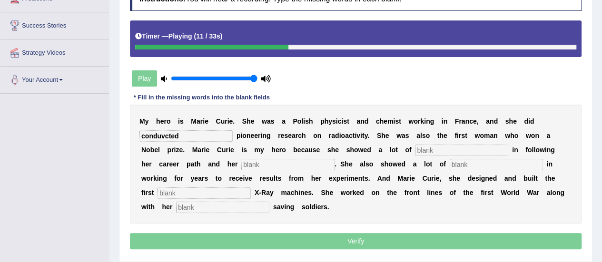
type input "conduvcted"
click at [442, 151] on input "text" at bounding box center [461, 150] width 93 height 11
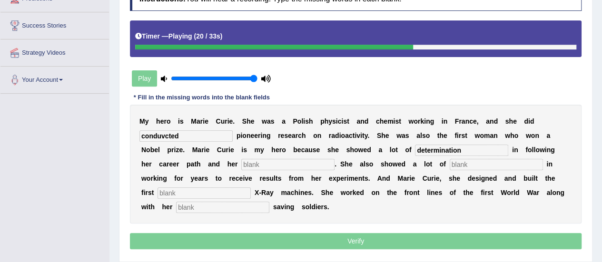
type input "determination"
click at [283, 160] on input "text" at bounding box center [287, 164] width 93 height 11
type input "[pation"
click at [451, 164] on input "text" at bounding box center [496, 164] width 93 height 11
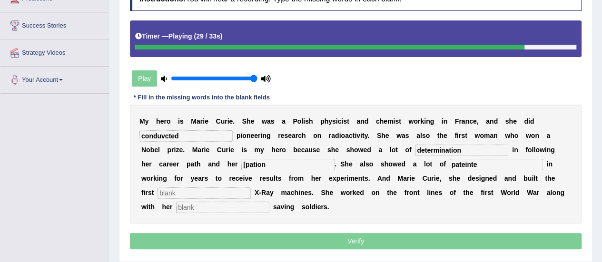
type input "pateinte"
click at [206, 193] on input "text" at bounding box center [204, 193] width 93 height 11
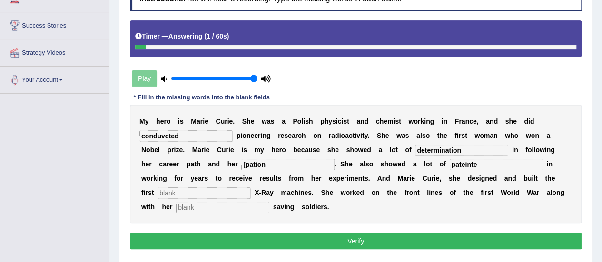
click at [195, 208] on input "text" at bounding box center [222, 207] width 93 height 11
type input "daughter"
click at [467, 161] on input "pateinte" at bounding box center [496, 164] width 93 height 11
type input "patience"
click at [257, 162] on input "[pation" at bounding box center [287, 164] width 93 height 11
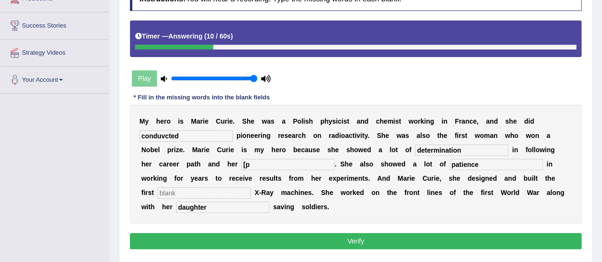
type input "["
type input "passion"
click at [187, 191] on input "text" at bounding box center [204, 193] width 93 height 11
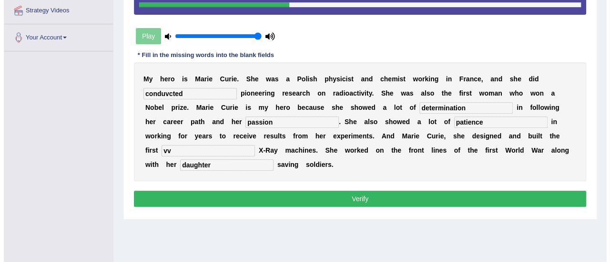
scroll to position [187, 0]
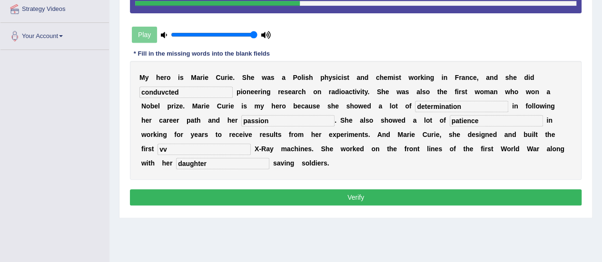
type input "vv"
click at [361, 193] on button "Verify" at bounding box center [356, 198] width 452 height 16
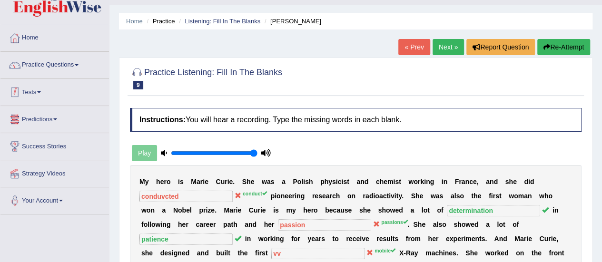
scroll to position [22, 0]
click at [66, 64] on link "Practice Questions" at bounding box center [54, 64] width 109 height 24
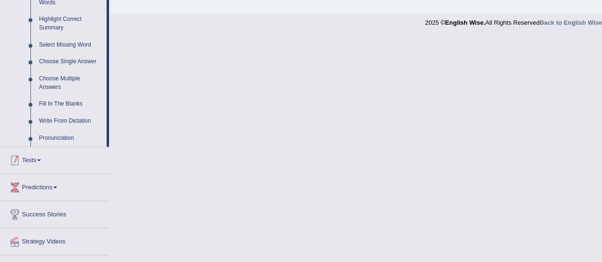
scroll to position [482, 0]
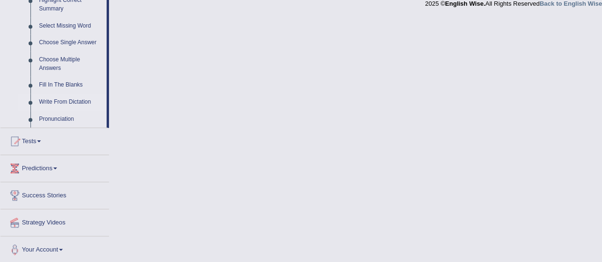
click at [60, 105] on link "Write From Dictation" at bounding box center [71, 102] width 72 height 17
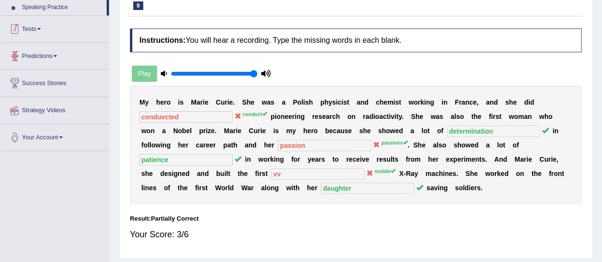
scroll to position [137, 0]
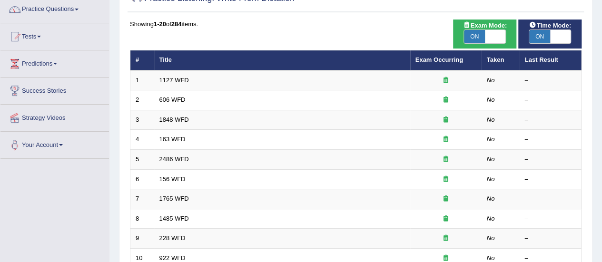
scroll to position [79, 0]
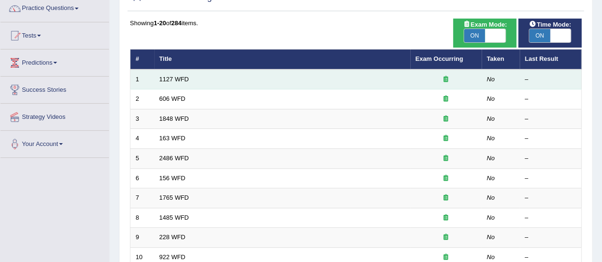
click at [180, 83] on td "1127 WFD" at bounding box center [282, 80] width 256 height 20
click at [174, 76] on link "1127 WFD" at bounding box center [175, 79] width 30 height 7
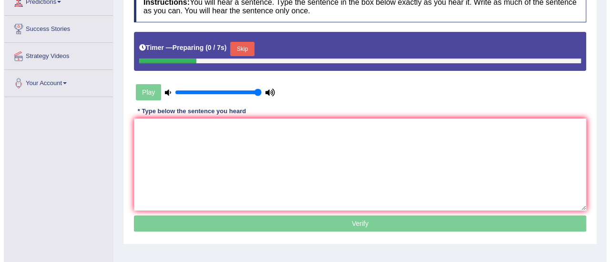
scroll to position [142, 0]
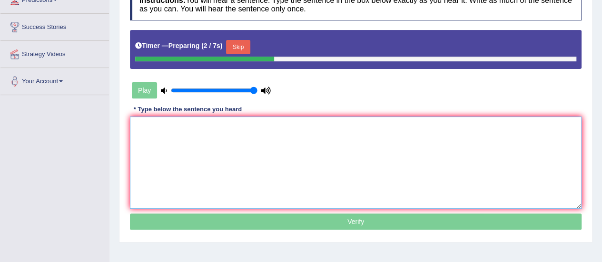
click at [206, 131] on textarea at bounding box center [356, 163] width 452 height 92
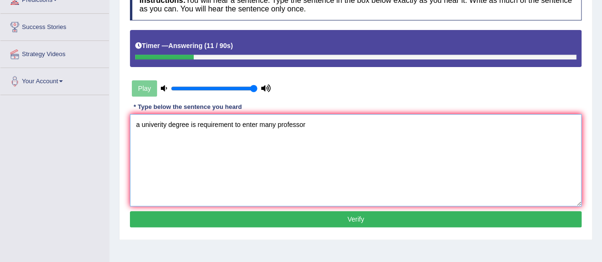
click at [141, 126] on textarea "a univerity degree is requirement to enter many professor" at bounding box center [356, 160] width 452 height 92
click at [159, 123] on textarea "A univerity degree is requirement to enter many professor" at bounding box center [356, 160] width 452 height 92
click at [201, 125] on textarea "A university degree is requirement to enter many professor" at bounding box center [356, 160] width 452 height 92
click at [323, 123] on textarea "A university degree is a requirement to enter many professor" at bounding box center [356, 160] width 452 height 92
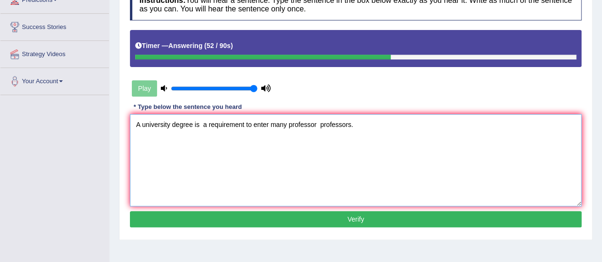
type textarea "A university degree is a requirement to enter many professor professors."
click at [314, 218] on button "Verify" at bounding box center [356, 219] width 452 height 16
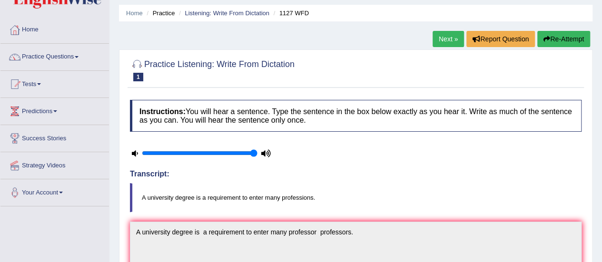
scroll to position [28, 0]
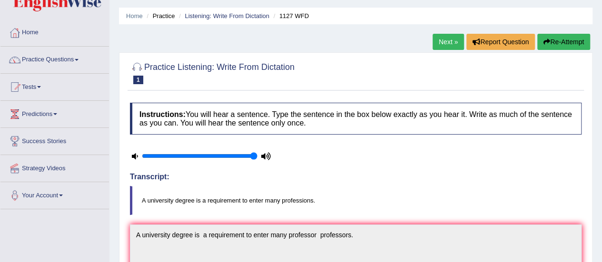
click at [440, 47] on link "Next »" at bounding box center [448, 42] width 31 height 16
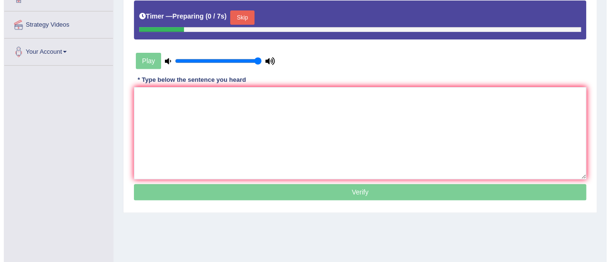
scroll to position [172, 0]
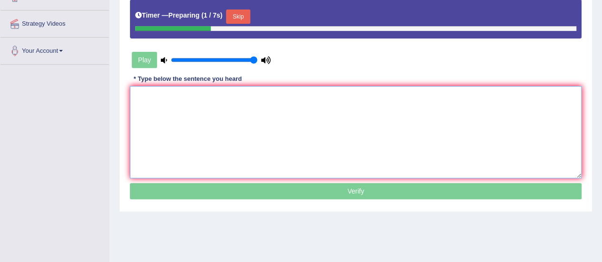
click at [290, 135] on textarea at bounding box center [356, 132] width 452 height 92
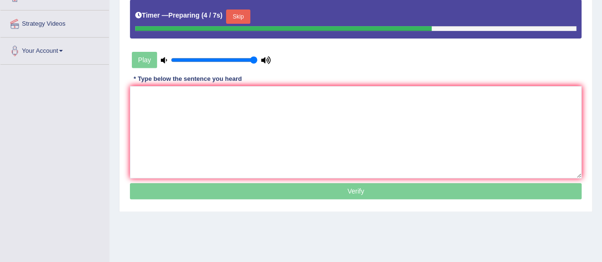
click at [237, 16] on button "Skip" at bounding box center [238, 17] width 24 height 14
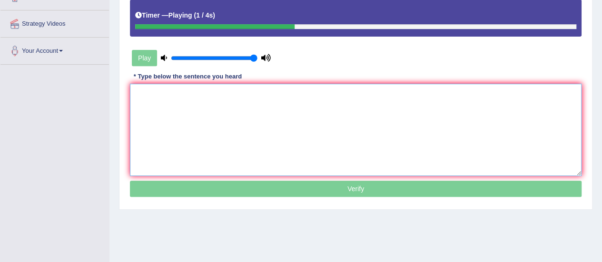
click at [235, 88] on textarea at bounding box center [356, 130] width 452 height 92
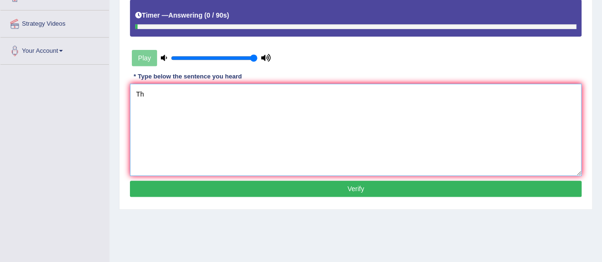
type textarea "T"
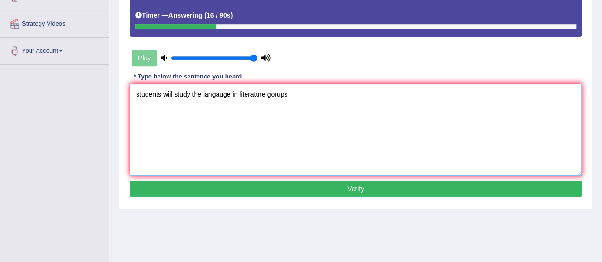
click at [203, 93] on textarea "students wiil study the langauge in literature gorups" at bounding box center [356, 130] width 452 height 92
click at [139, 95] on textarea "students wiil study the spanish langauge in literature gorups" at bounding box center [356, 130] width 452 height 92
click at [162, 94] on textarea "Students wiil study the spanish langauge in literature gorups" at bounding box center [356, 130] width 452 height 92
click at [341, 92] on textarea "Students Student wiil study the spanish langauge in literature gorups" at bounding box center [356, 130] width 452 height 92
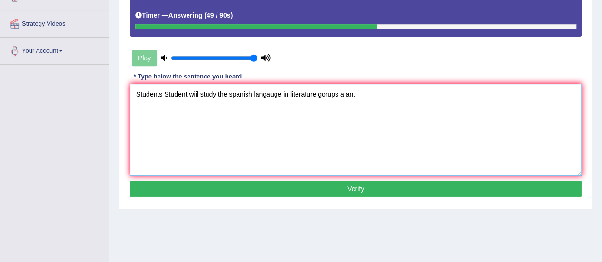
type textarea "Students Student wiil study the spanish langauge in literature gorups a an."
click at [322, 195] on button "Verify" at bounding box center [356, 189] width 452 height 16
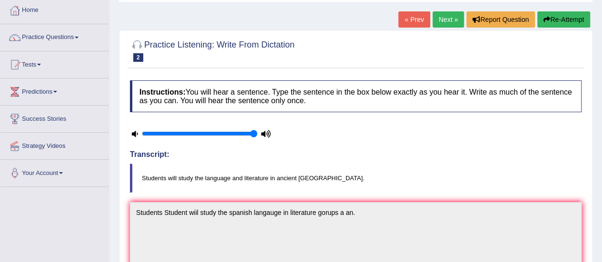
scroll to position [0, 0]
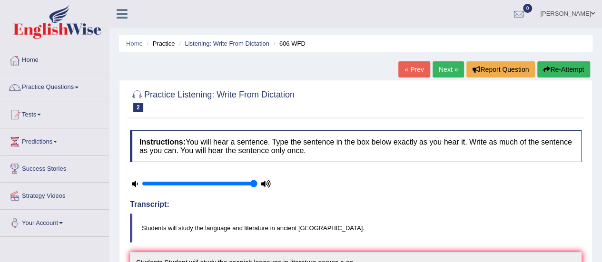
click at [577, 13] on link "Lalita Khulal" at bounding box center [567, 12] width 69 height 25
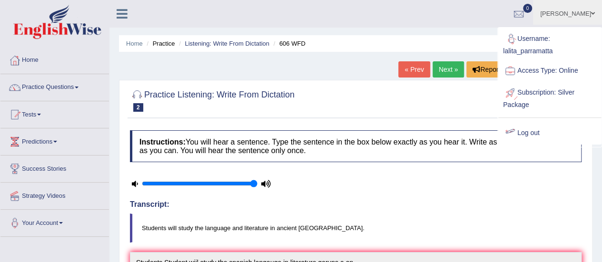
click at [521, 136] on link "Log out" at bounding box center [550, 133] width 103 height 22
